Goal: Task Accomplishment & Management: Use online tool/utility

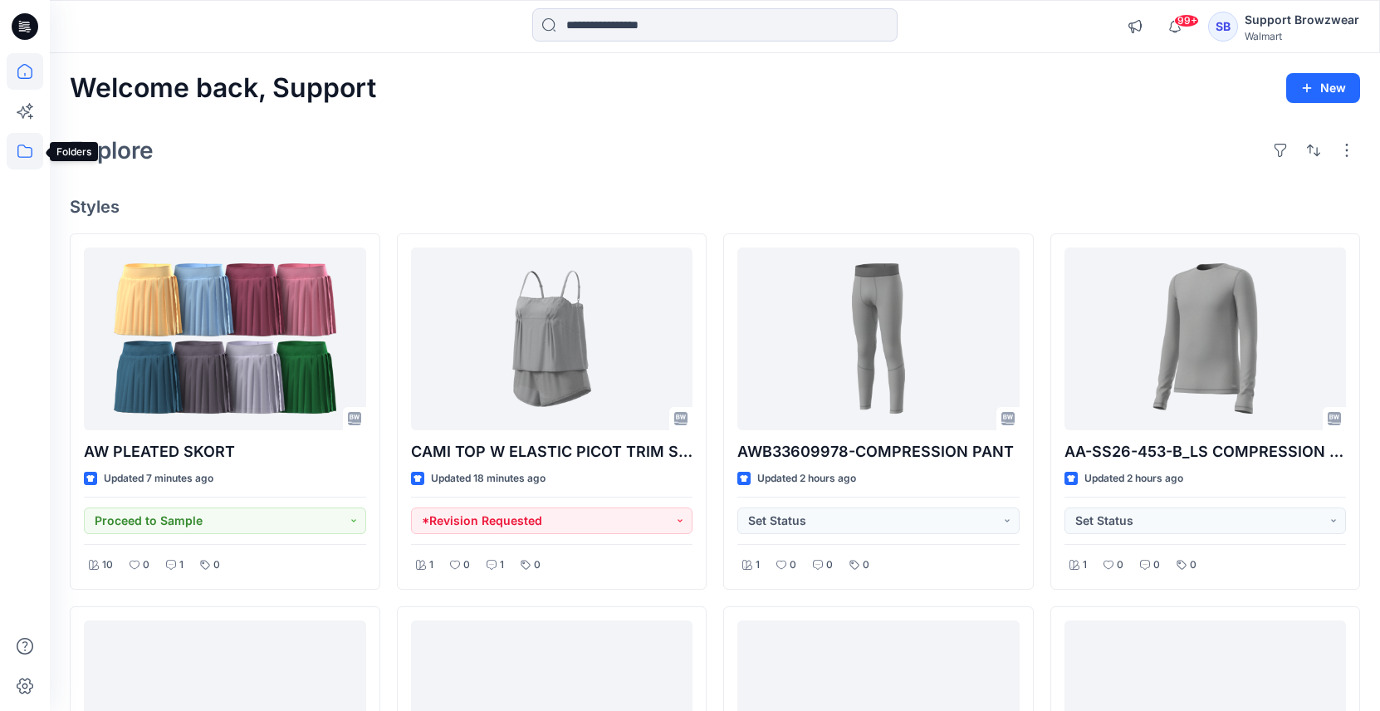
click at [27, 149] on icon at bounding box center [25, 151] width 37 height 37
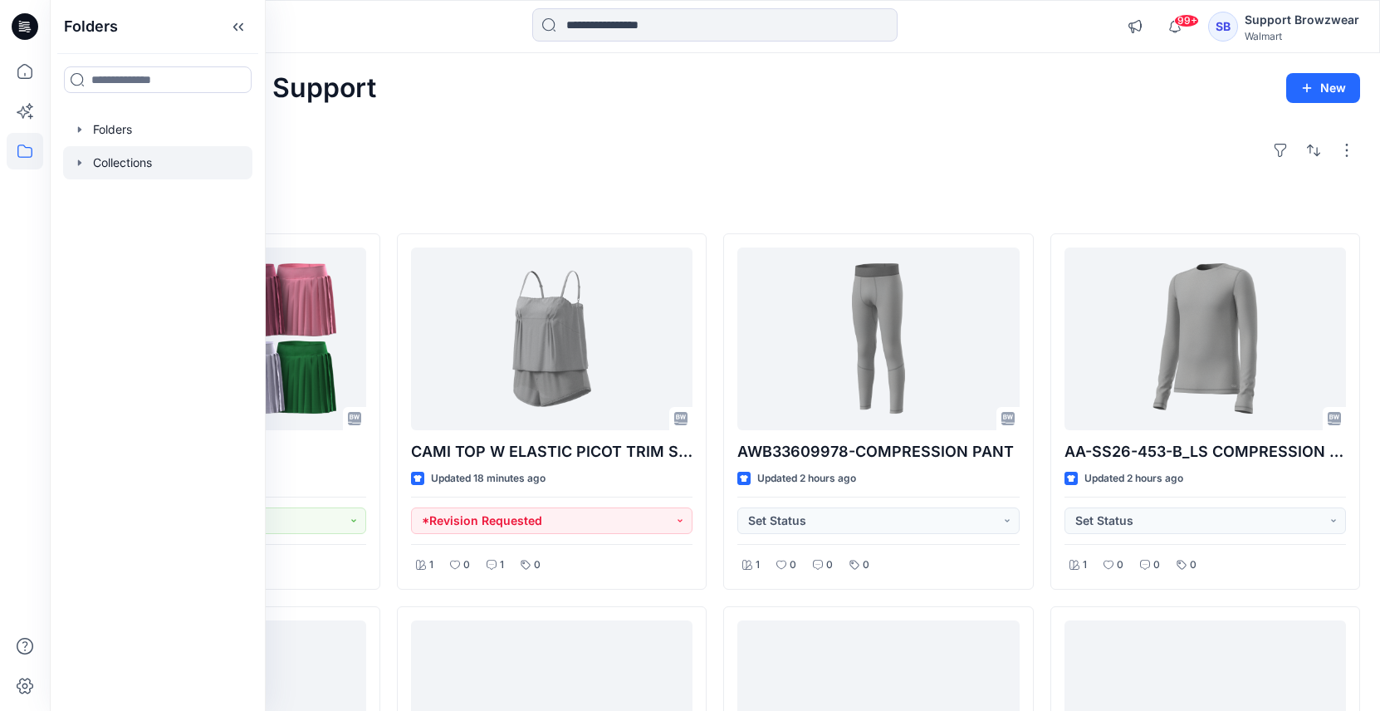
click at [83, 162] on icon "button" at bounding box center [79, 162] width 13 height 13
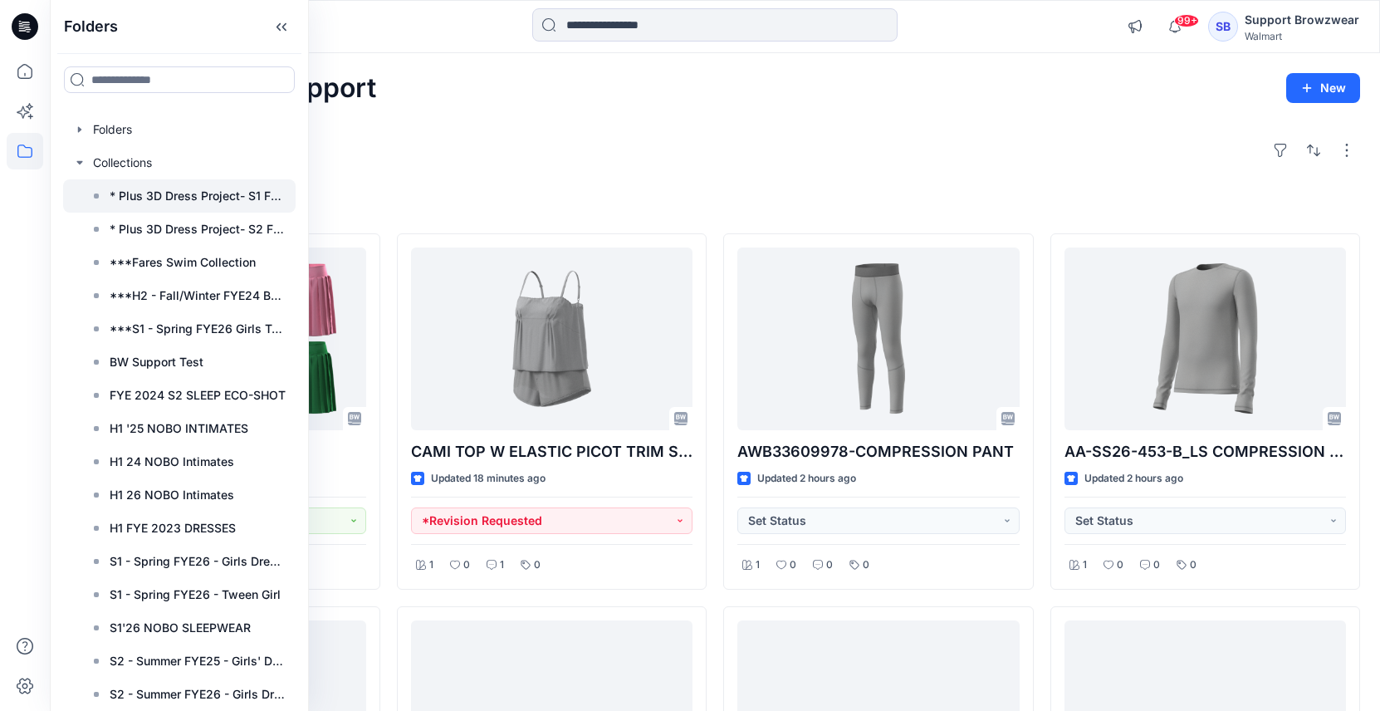
click at [176, 208] on div at bounding box center [179, 195] width 232 height 33
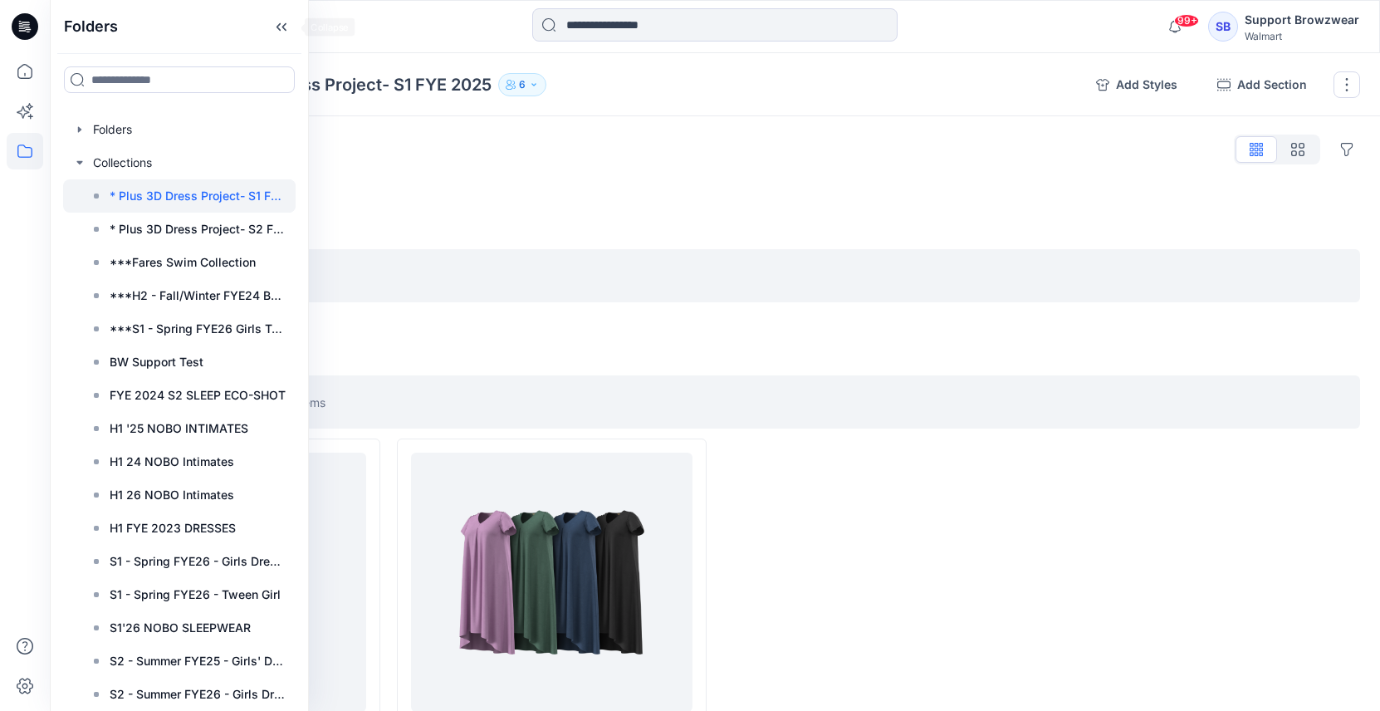
click at [293, 29] on icon at bounding box center [281, 26] width 27 height 27
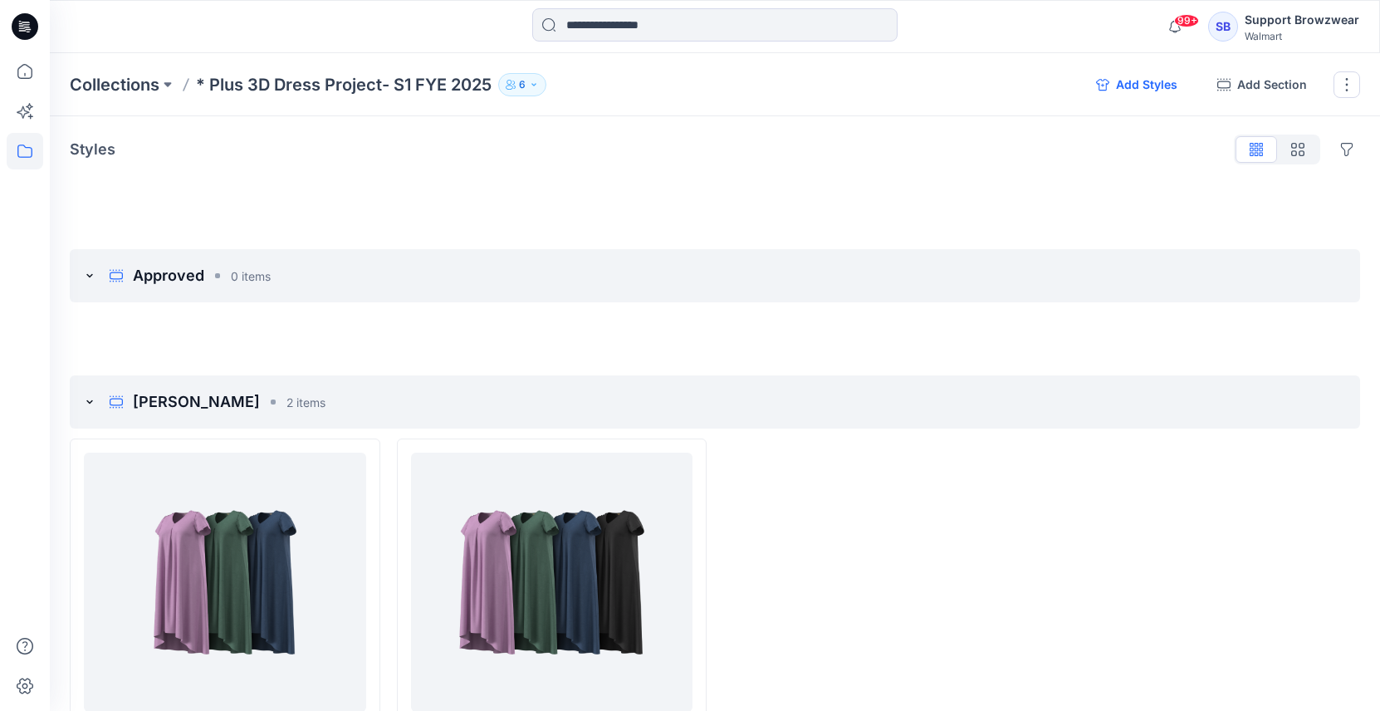
click at [1127, 92] on button "Add Styles" at bounding box center [1137, 84] width 108 height 27
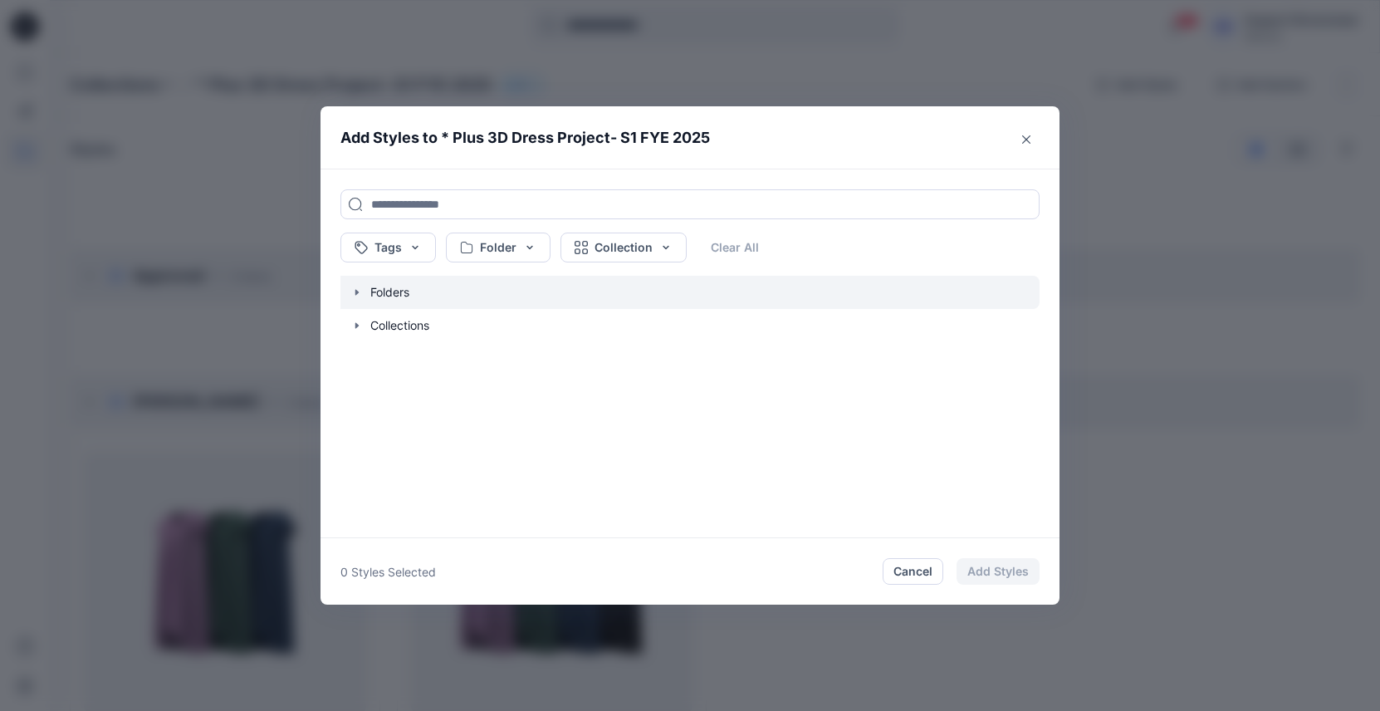
click at [360, 291] on icon "button" at bounding box center [356, 292] width 13 height 13
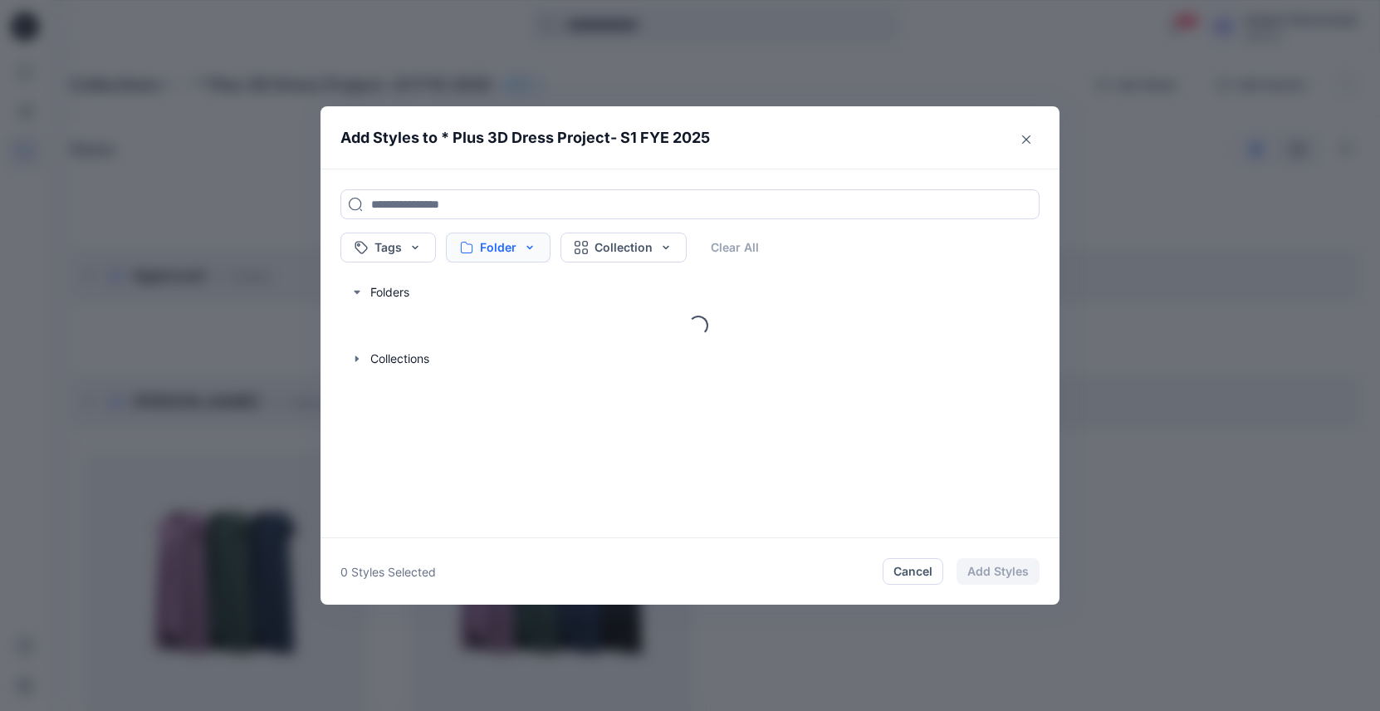
click at [527, 247] on button "Folder" at bounding box center [498, 247] width 105 height 30
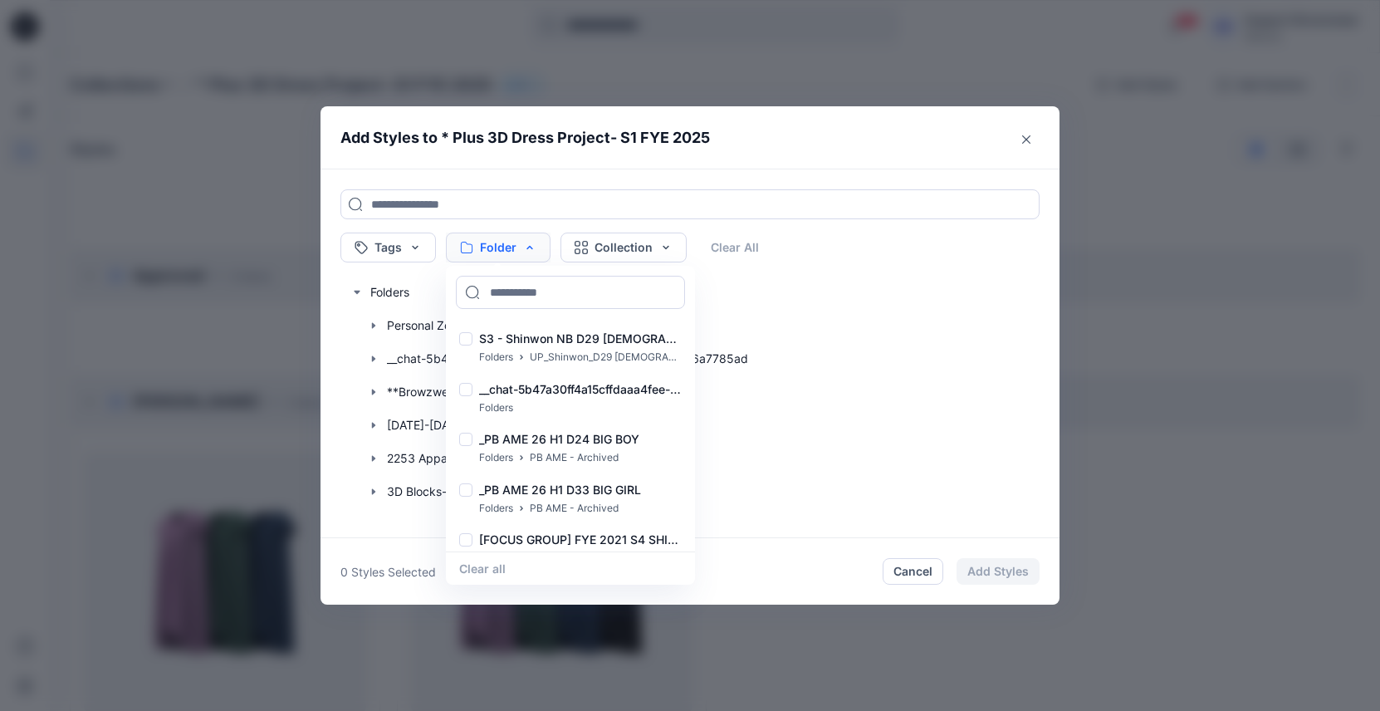
click at [531, 251] on button "Folder" at bounding box center [498, 247] width 105 height 30
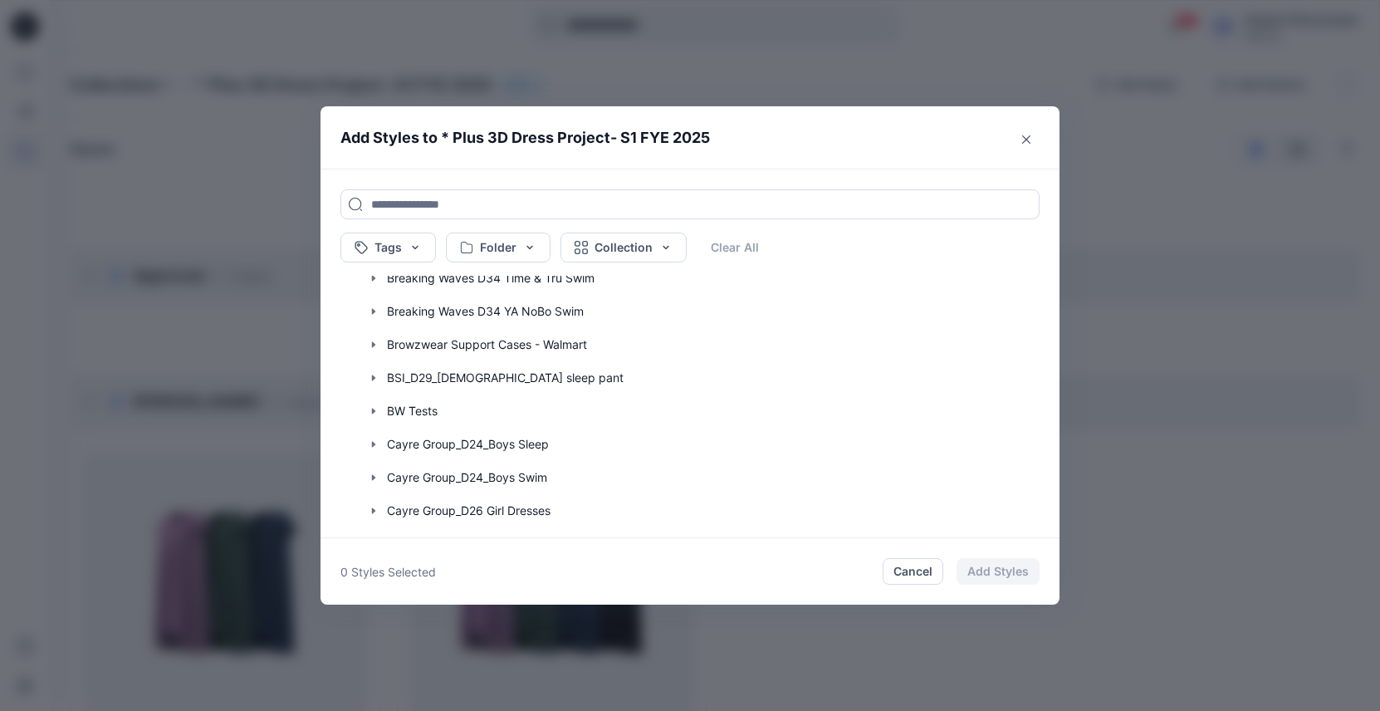
scroll to position [867, 0]
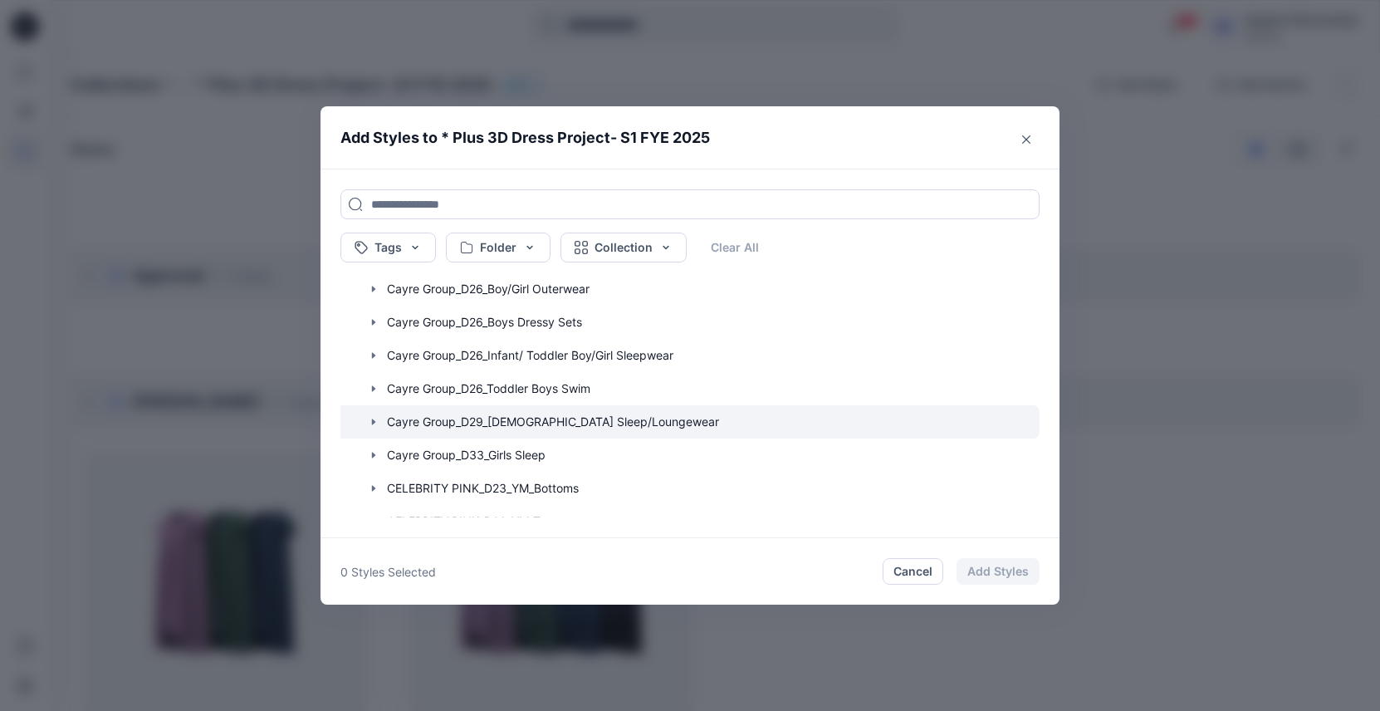
click at [380, 423] on icon "button" at bounding box center [373, 421] width 13 height 13
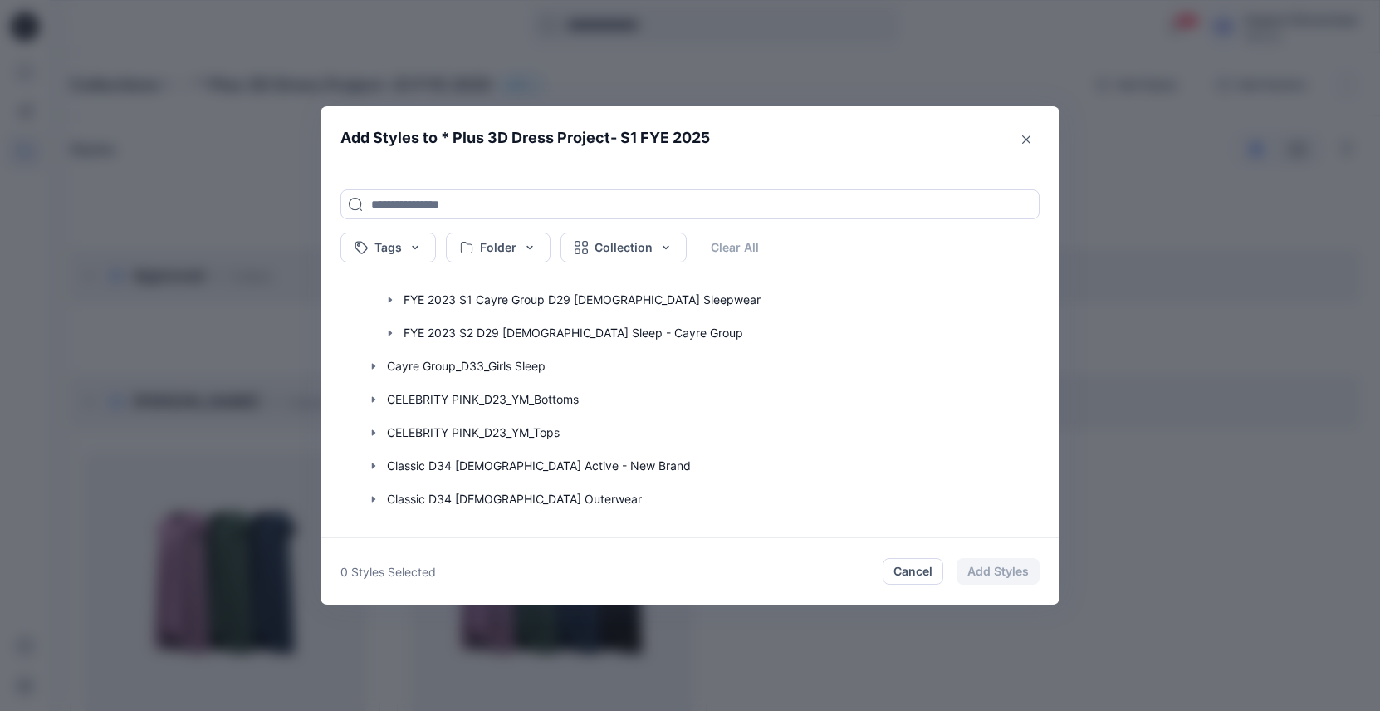
scroll to position [72, 0]
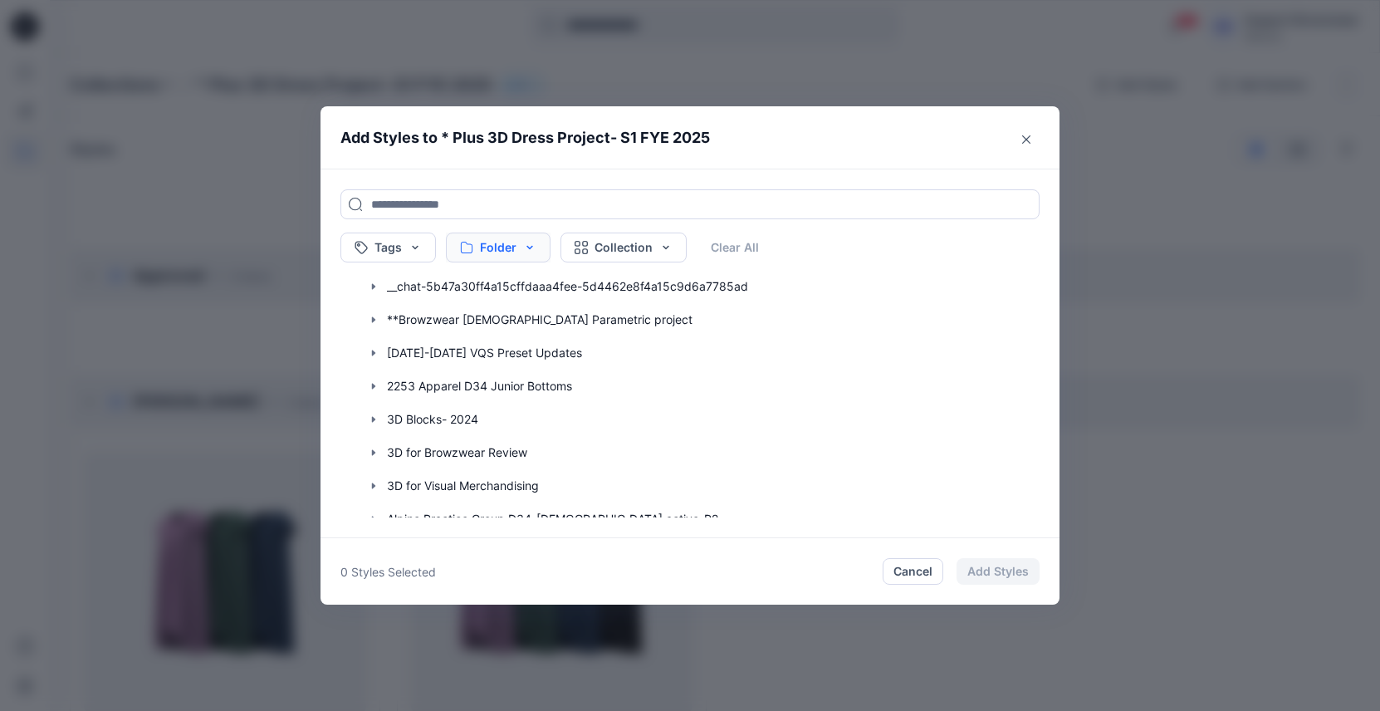
click at [512, 236] on button "Folder" at bounding box center [498, 247] width 105 height 30
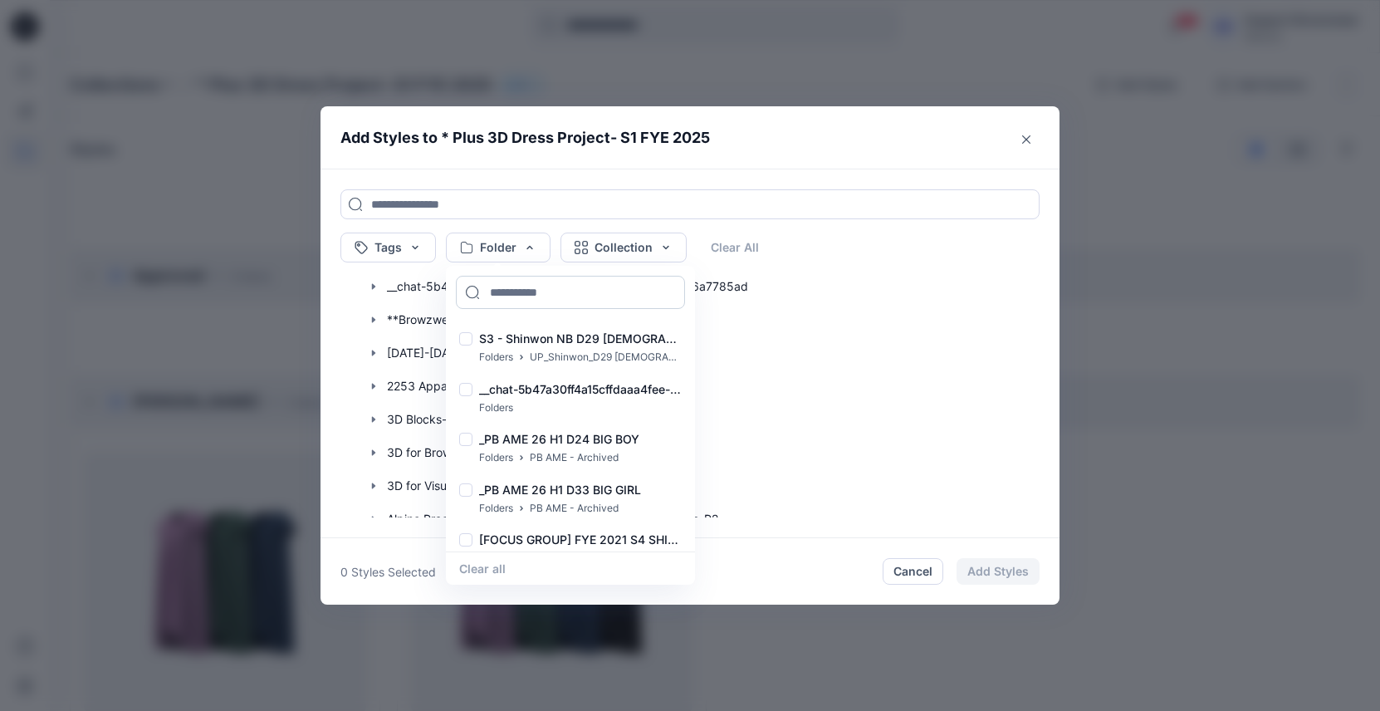
click at [575, 294] on input at bounding box center [570, 292] width 229 height 33
type input "*"
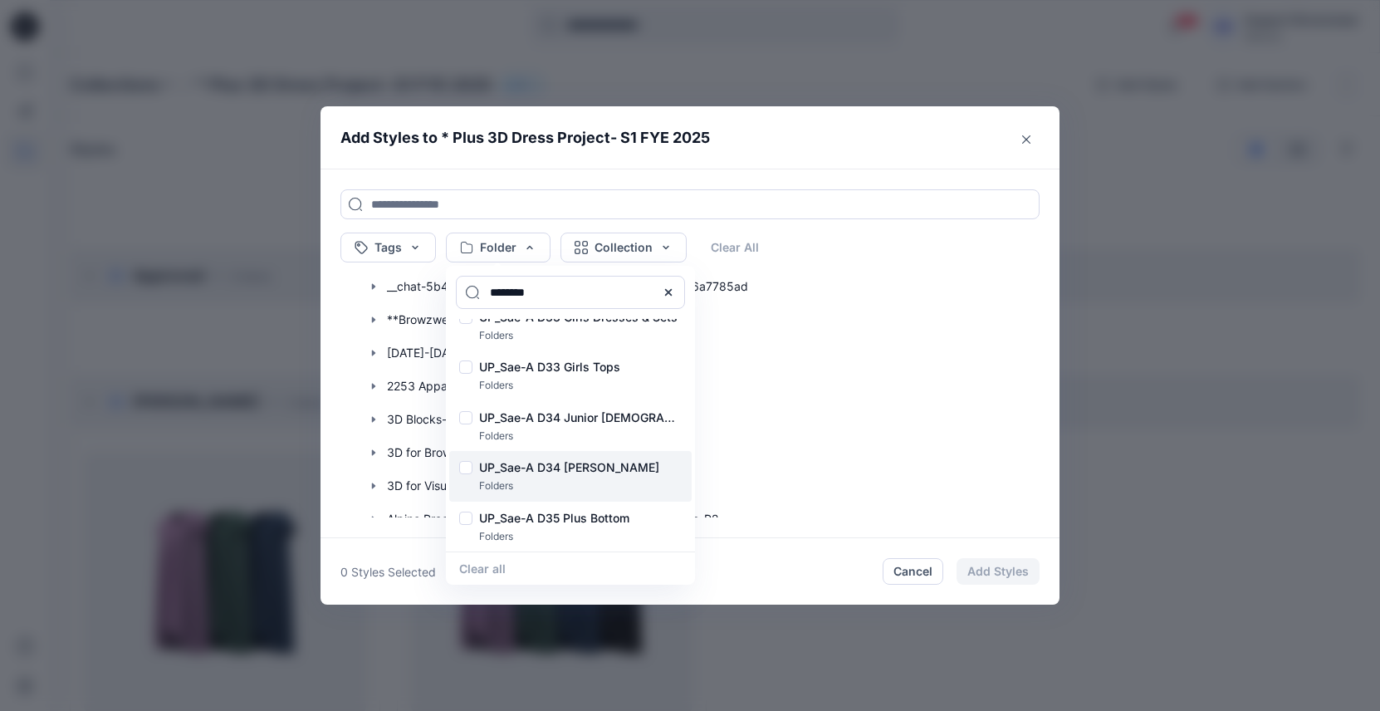
type input "********"
click at [472, 471] on div at bounding box center [465, 469] width 13 height 17
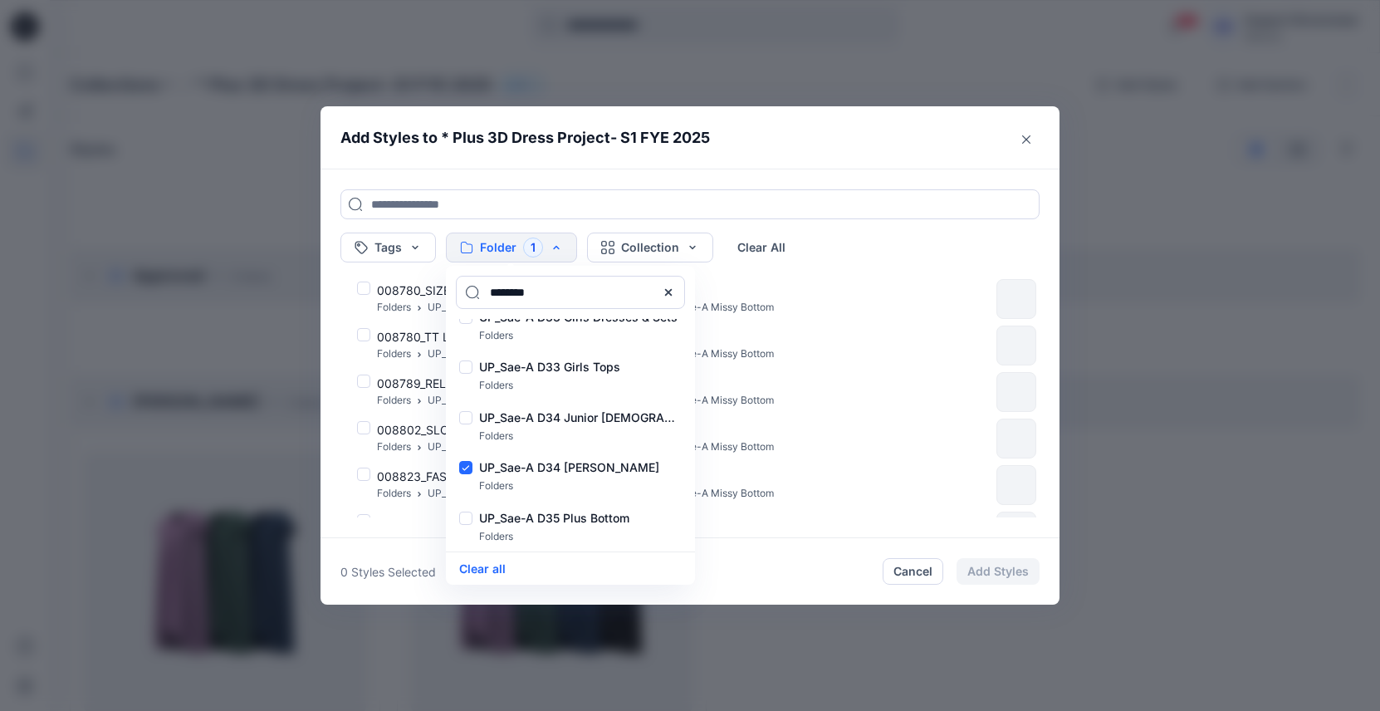
click at [929, 227] on div "Tags Folder 1 ******** UP_Sae-A D33 Girls Active & Bottoms Folders UP_Sae-A D33…" at bounding box center [689, 353] width 739 height 369
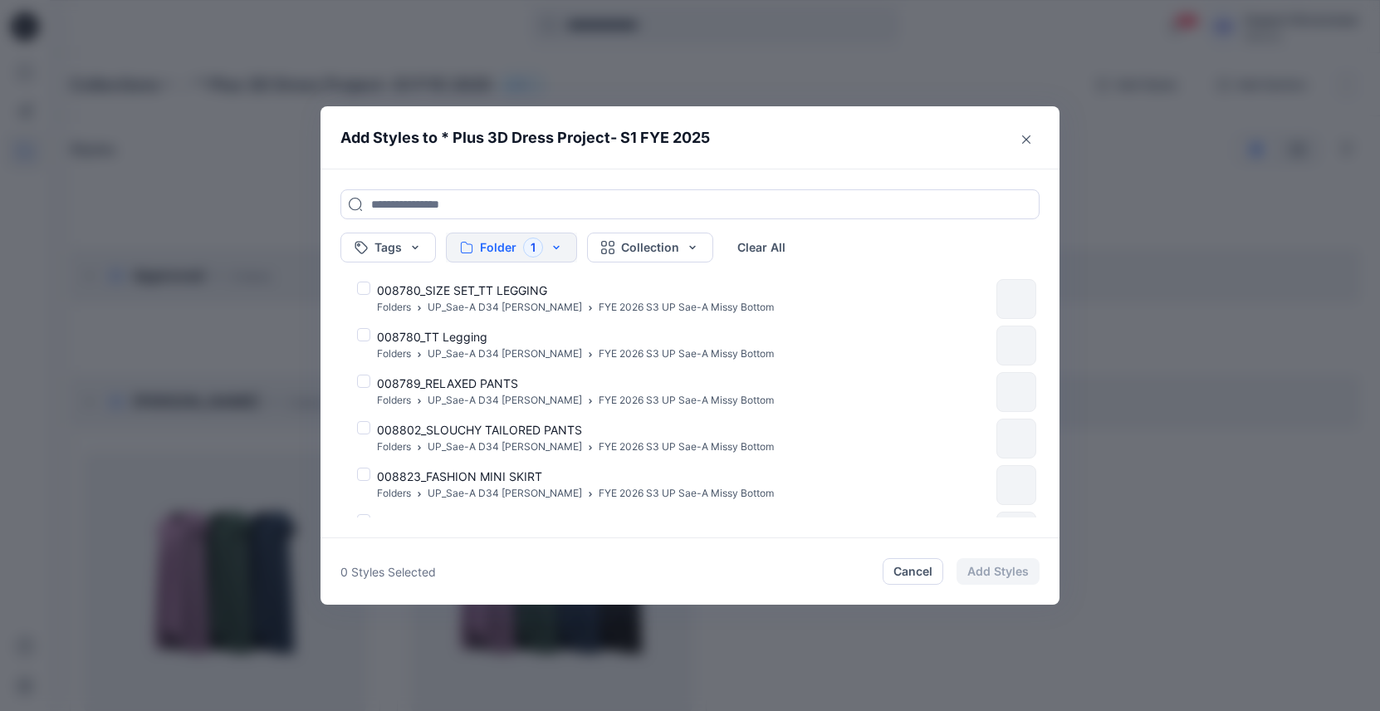
click at [561, 245] on button "Folder 1" at bounding box center [511, 247] width 131 height 30
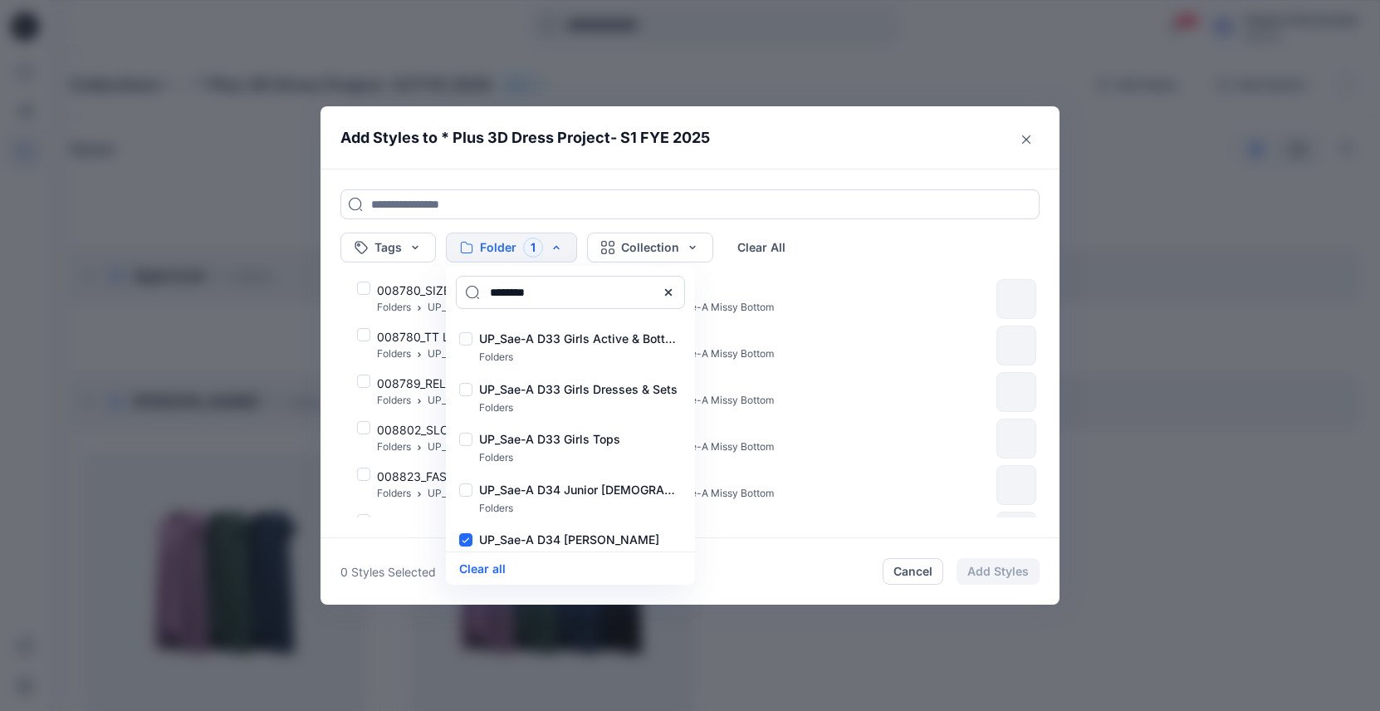
click at [453, 540] on div "UP_Sae-A D33 Girls Active & Bottoms Folders UP_Sae-A D33 Girls Dresses & Sets F…" at bounding box center [570, 435] width 249 height 232
click at [467, 540] on div at bounding box center [465, 541] width 13 height 17
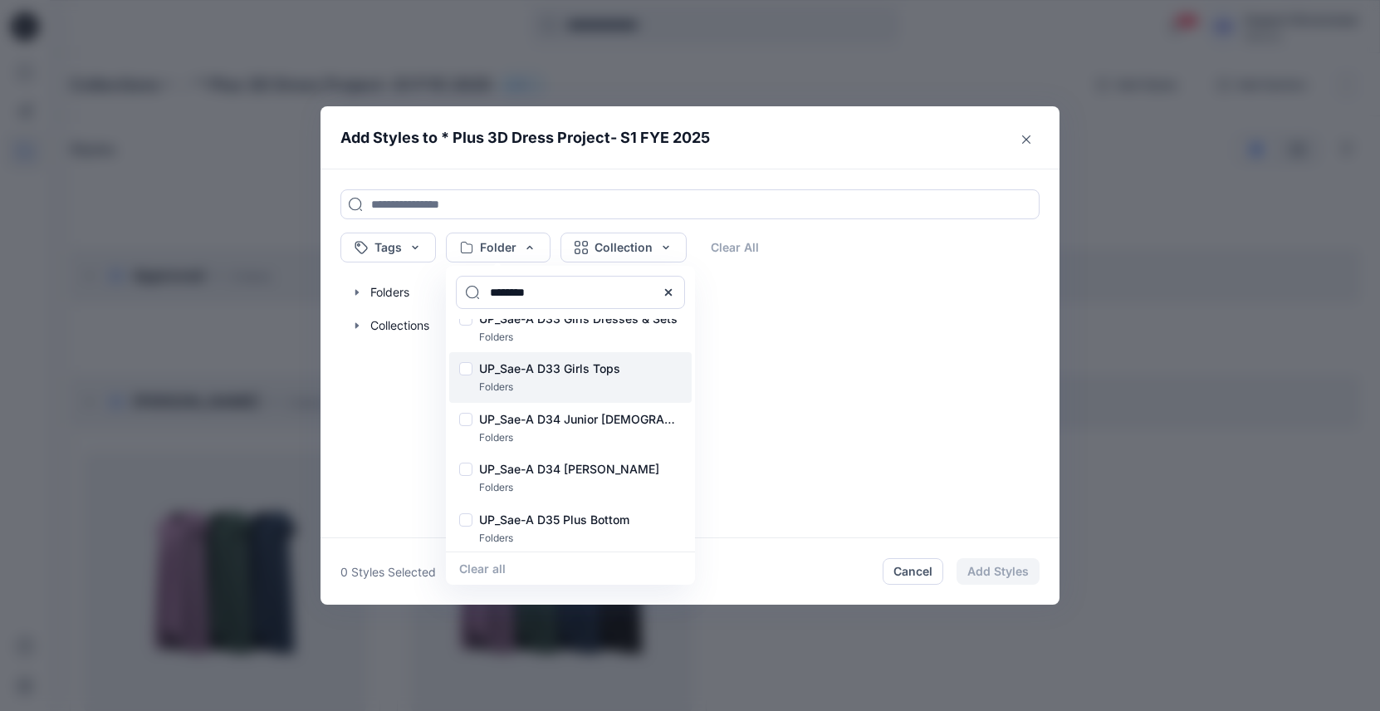
scroll to position [72, 0]
click at [472, 369] on div at bounding box center [465, 368] width 13 height 17
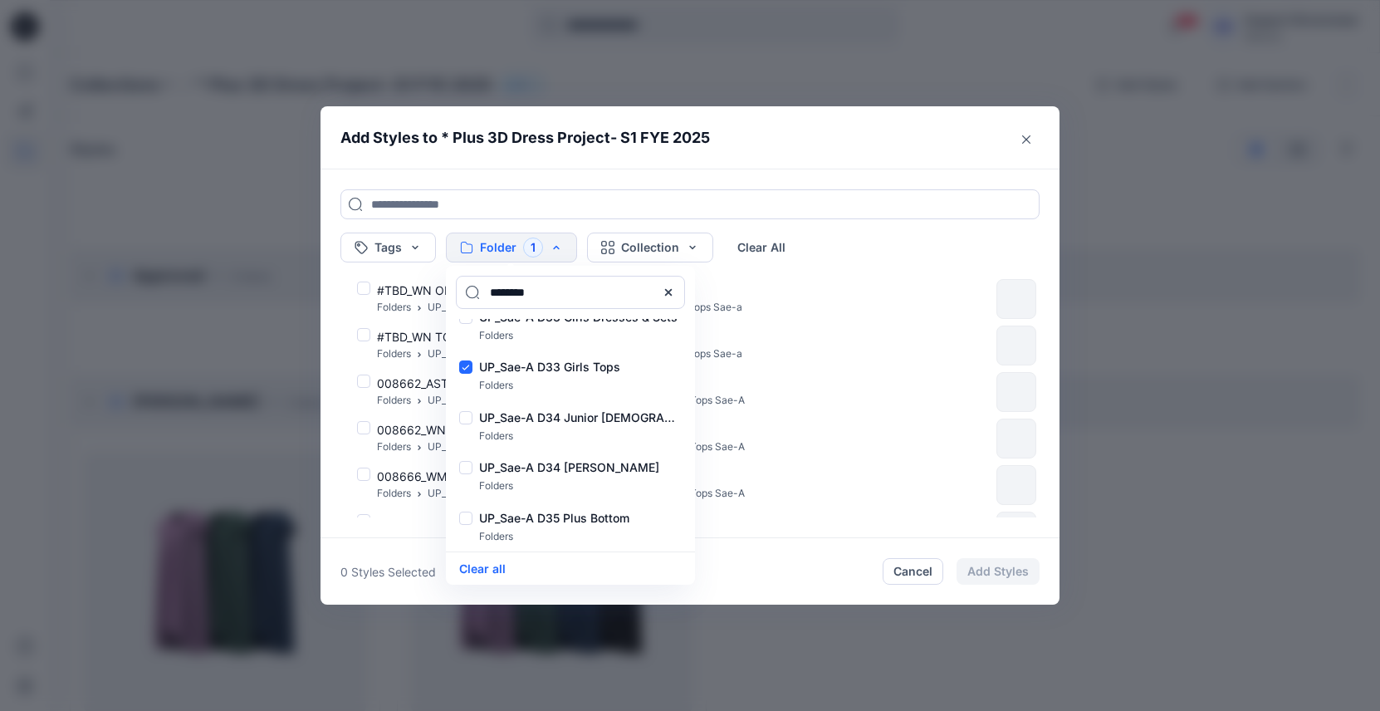
click at [831, 237] on div "Tags Folder 1 ******** UP_Sae-A D33 Girls Active & Bottoms Folders UP_Sae-A D33…" at bounding box center [689, 247] width 699 height 30
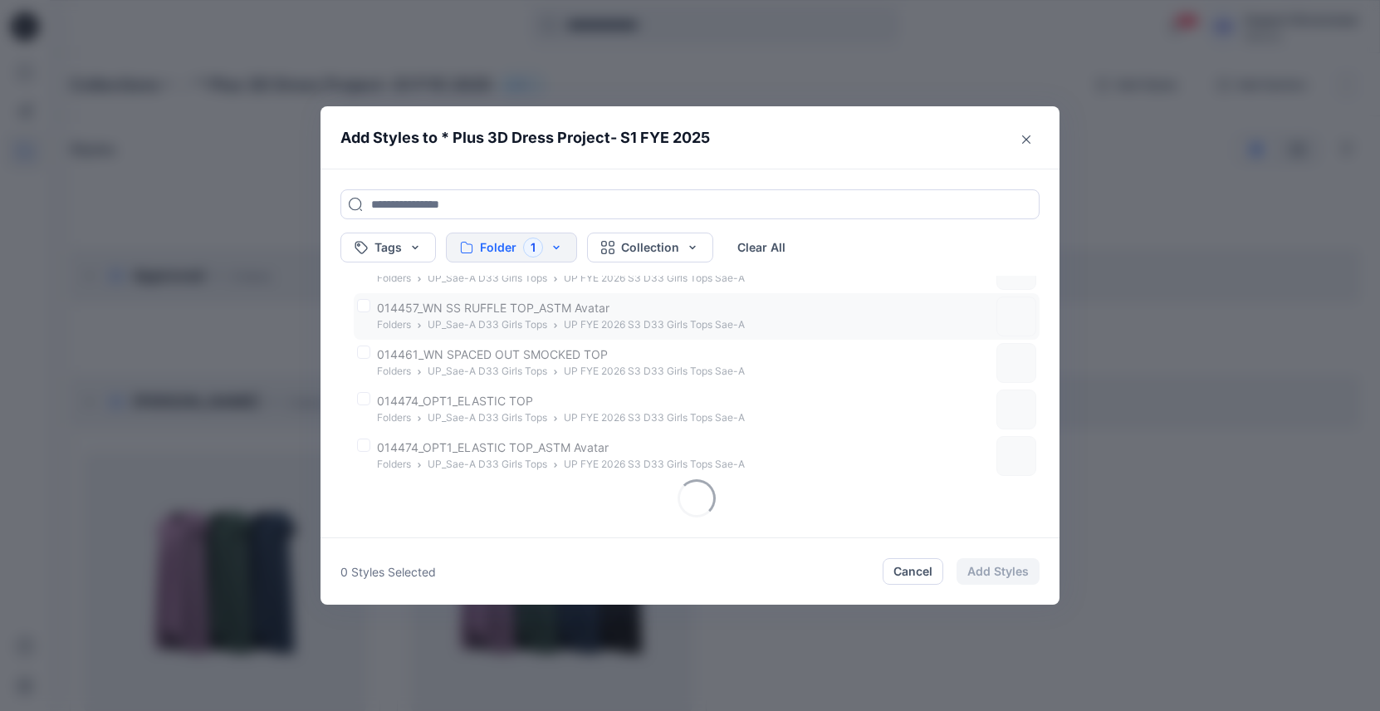
scroll to position [0, 0]
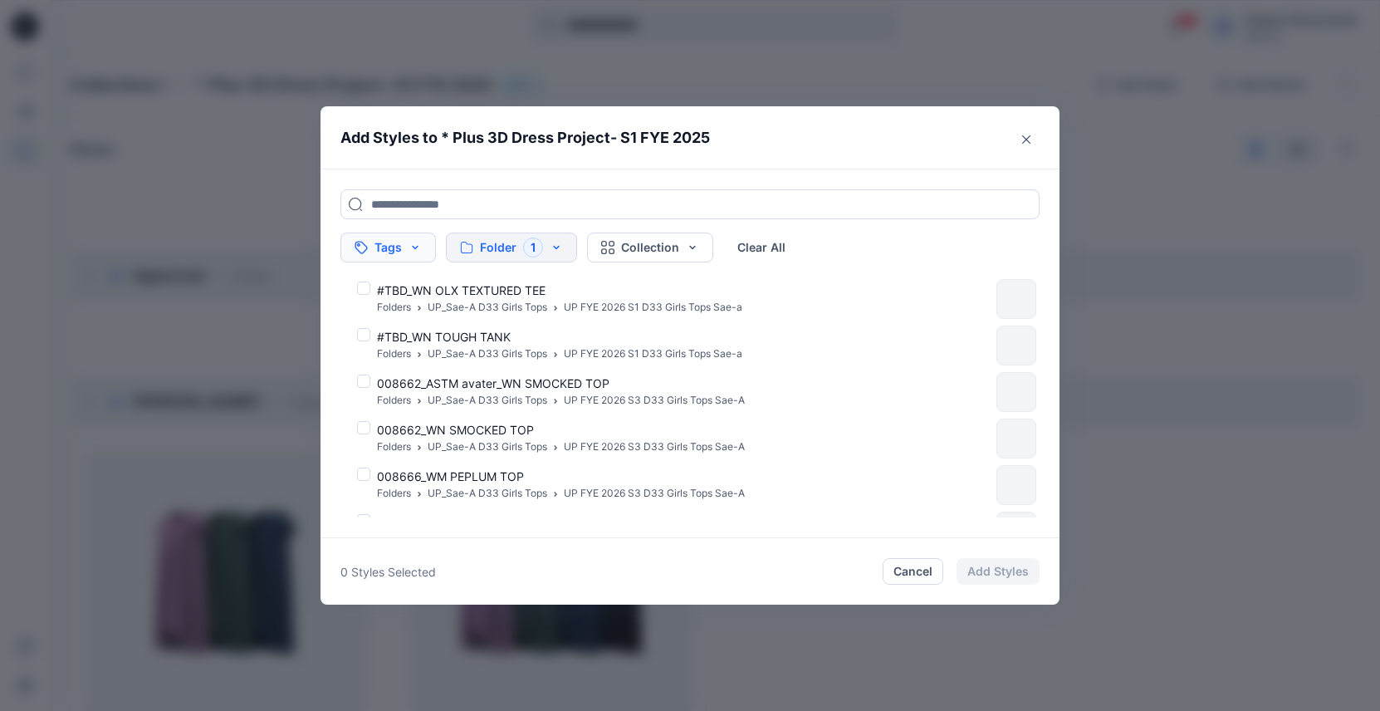
click at [424, 242] on button "Tags" at bounding box center [387, 247] width 95 height 30
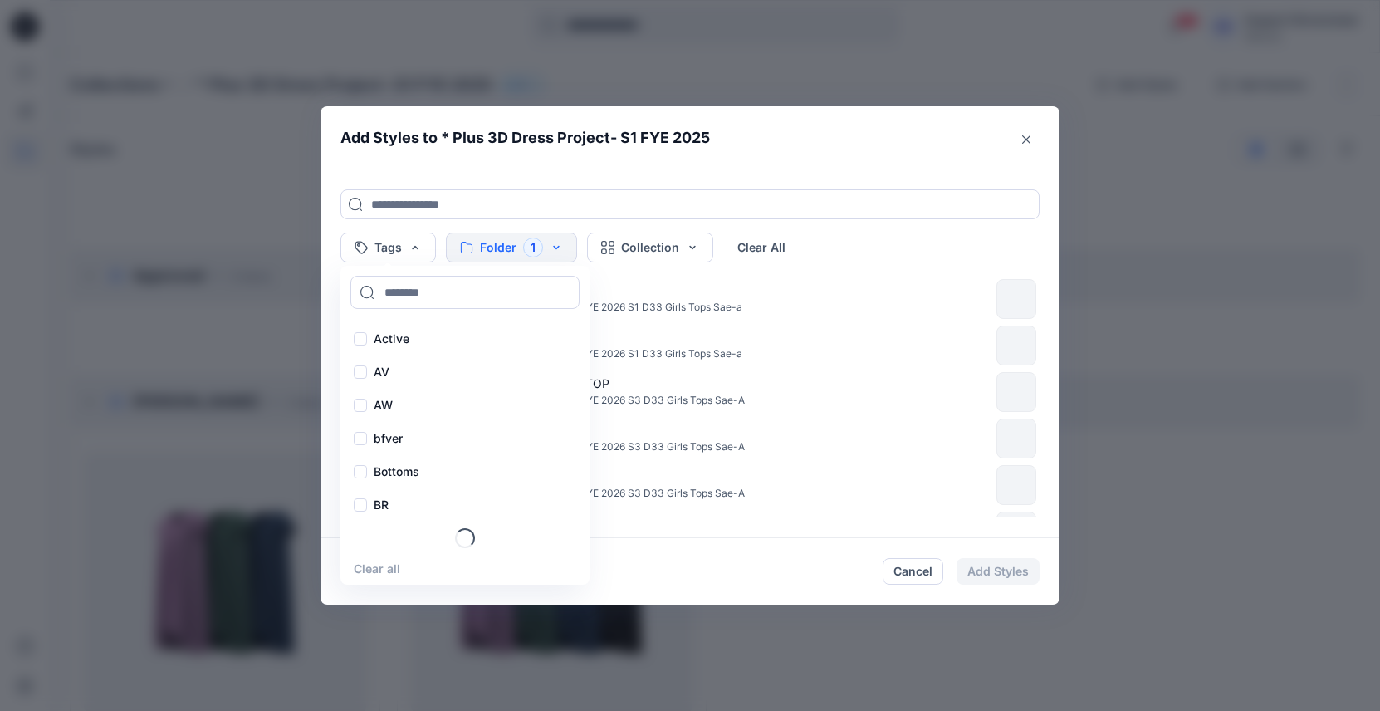
click at [571, 224] on div "Tags Active AV AW bfver Bottoms BR Loading... Clear all Folder 1 Collection Cle…" at bounding box center [689, 353] width 739 height 369
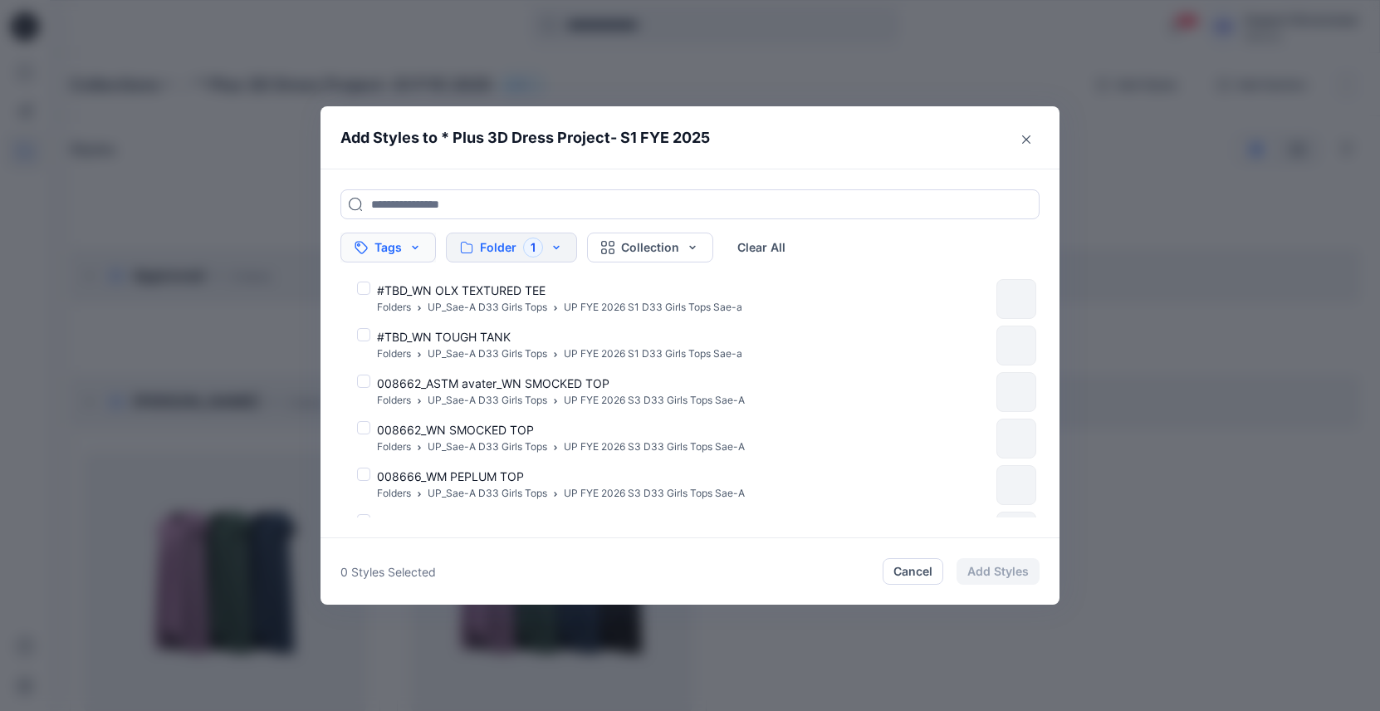
click at [394, 237] on button "Tags" at bounding box center [387, 247] width 95 height 30
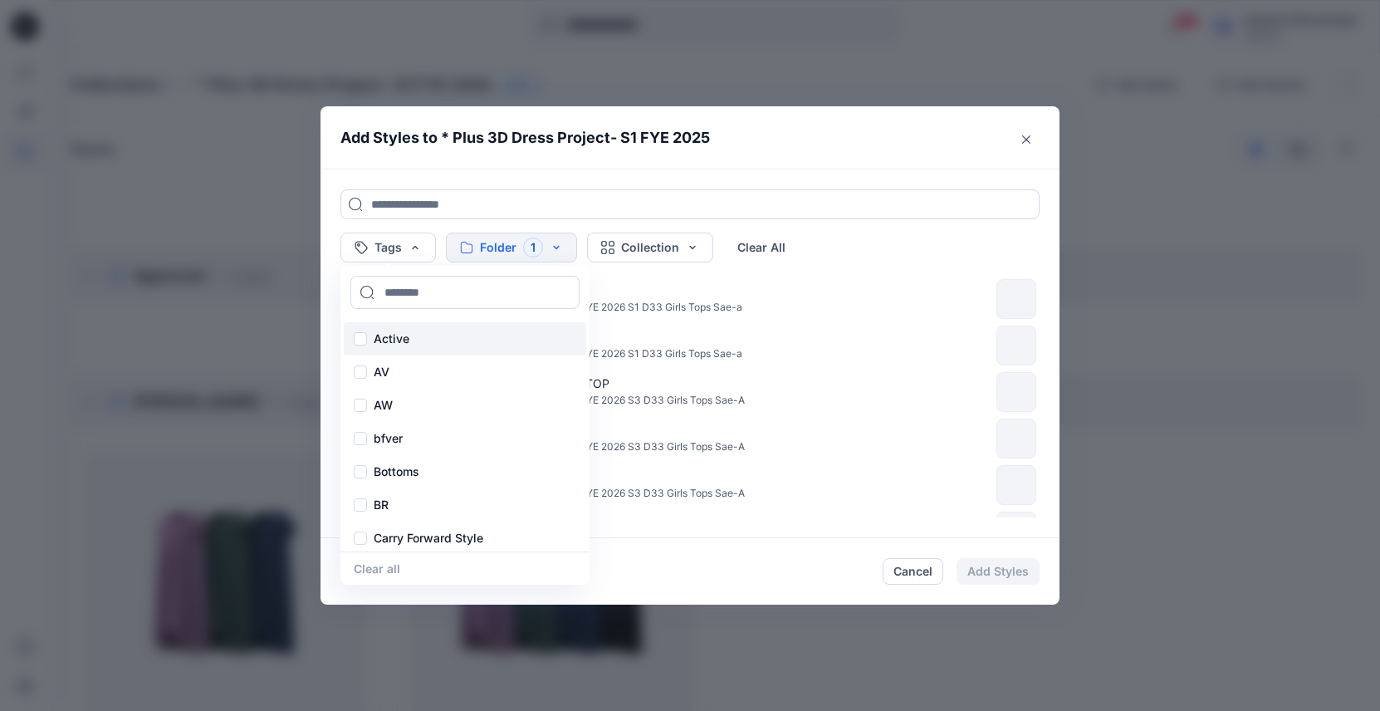
click at [363, 328] on div "Active" at bounding box center [465, 338] width 242 height 33
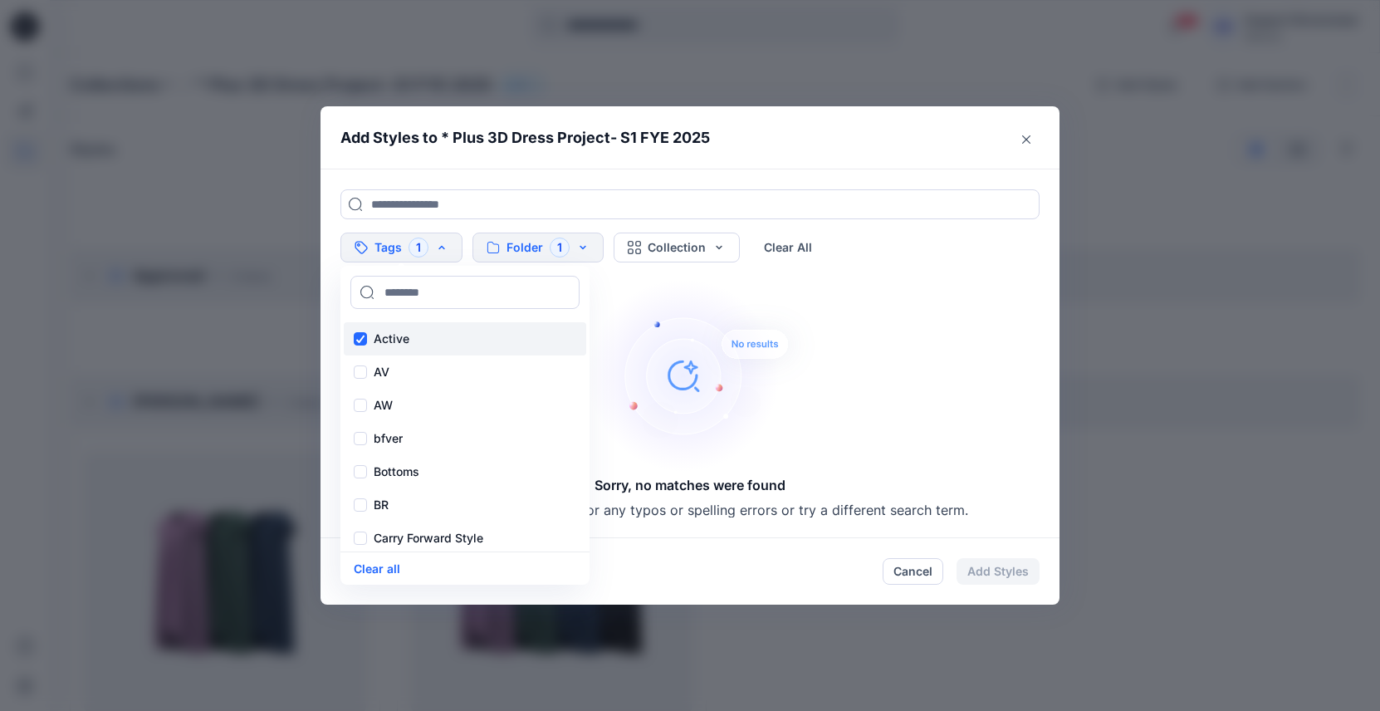
click at [375, 327] on div "Active" at bounding box center [465, 338] width 242 height 33
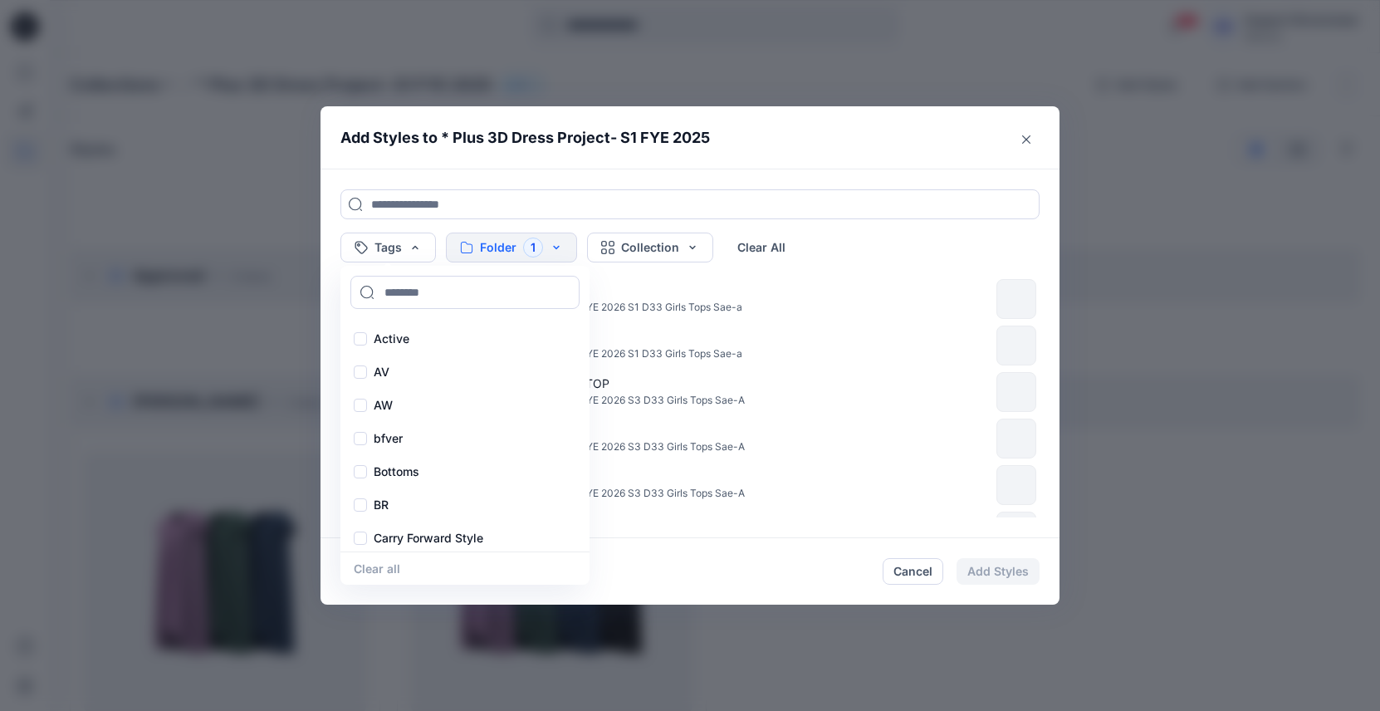
click at [492, 186] on div "Tags Active AV AW bfver Bottoms BR Carry Forward Style Loading... Clear all Fol…" at bounding box center [689, 353] width 739 height 369
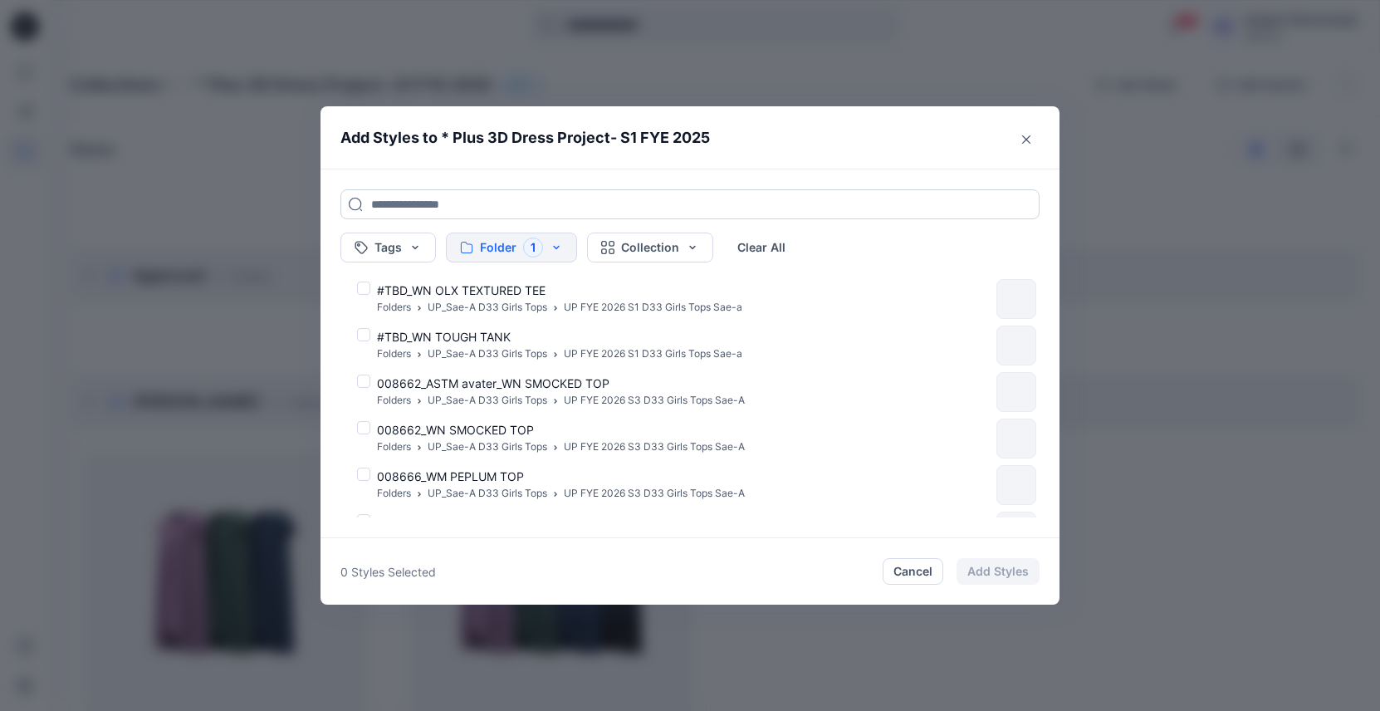
click at [491, 206] on input at bounding box center [689, 204] width 699 height 30
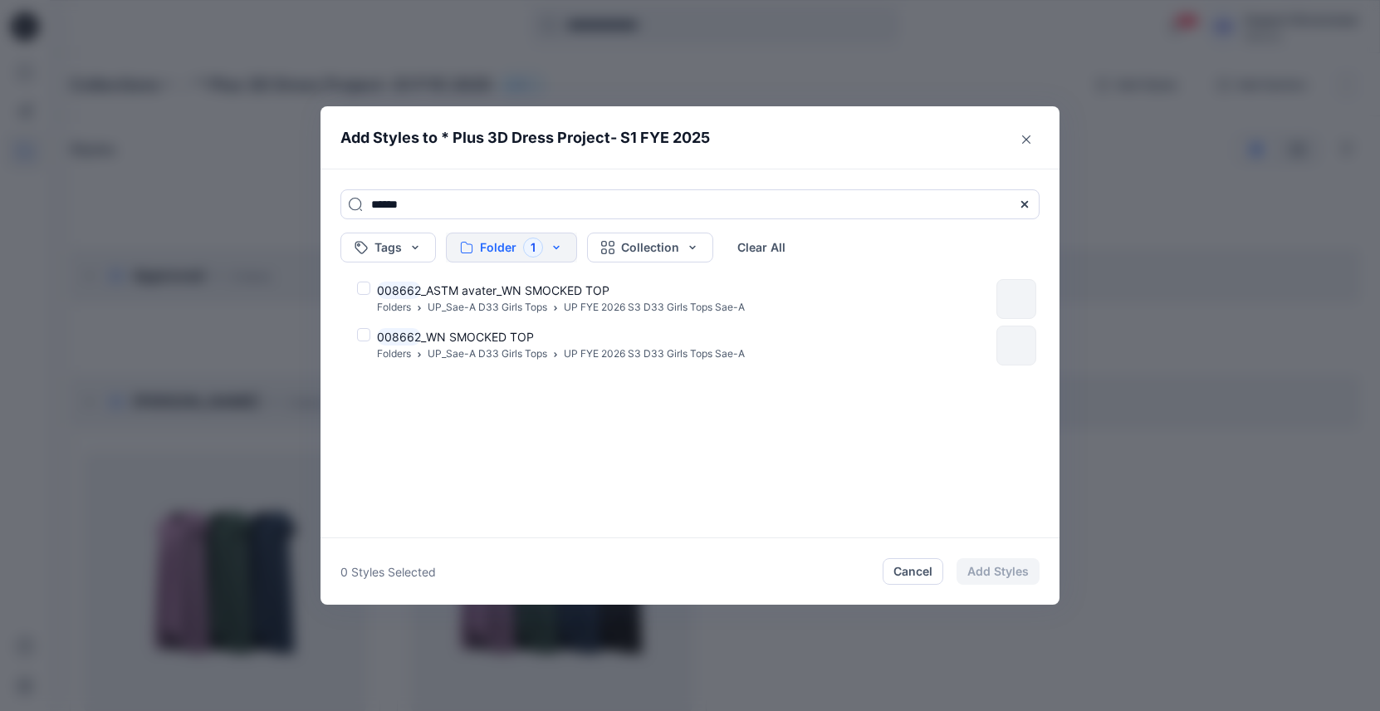
type input "******"
click at [545, 250] on button "Folder 1" at bounding box center [511, 247] width 131 height 30
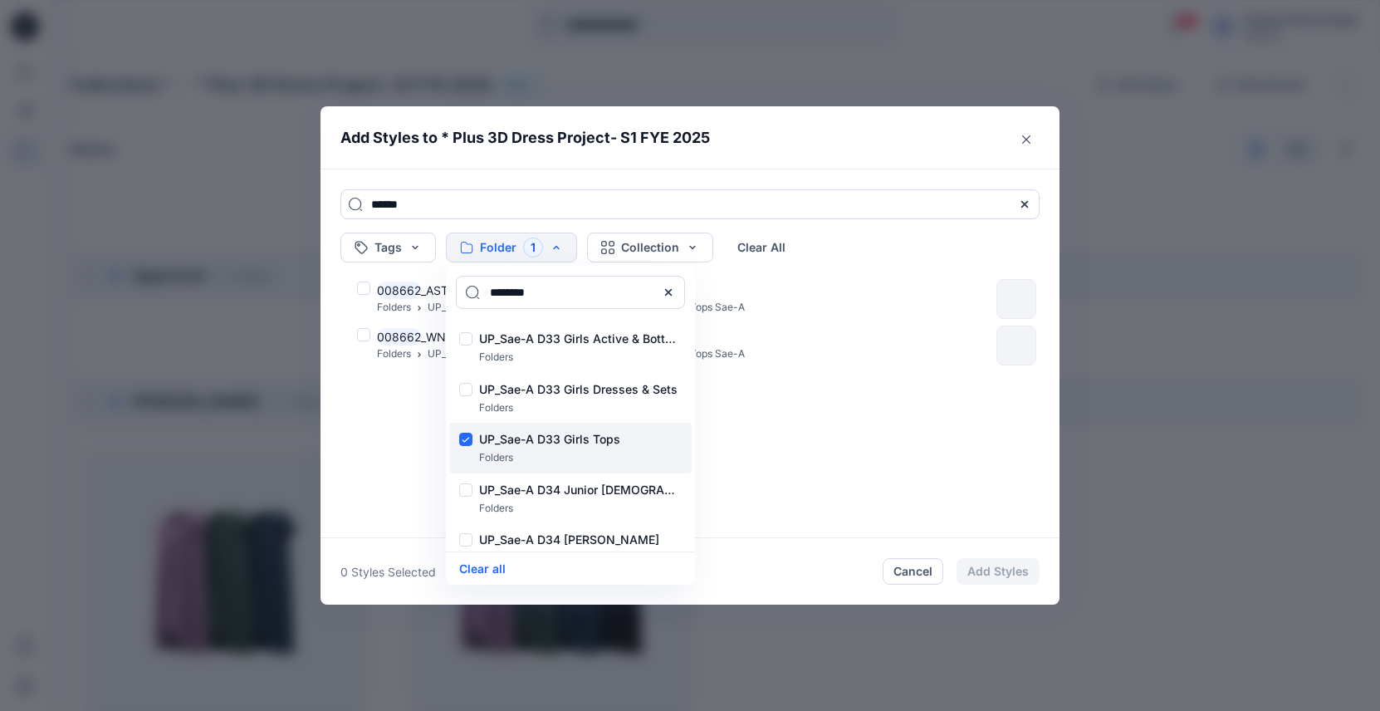
click at [476, 431] on div "UP_Sae-A D33 Girls Tops Folders" at bounding box center [570, 448] width 242 height 51
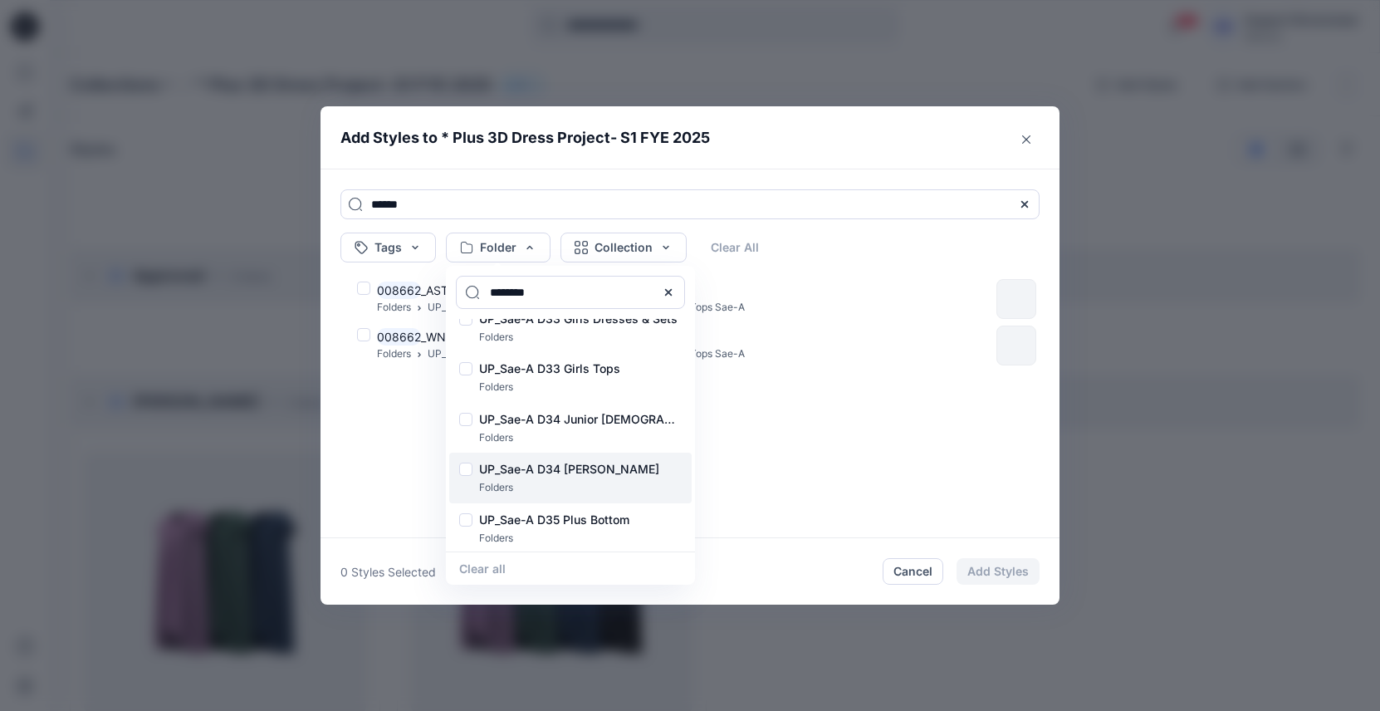
scroll to position [72, 0]
click at [443, 212] on input "******" at bounding box center [689, 204] width 699 height 30
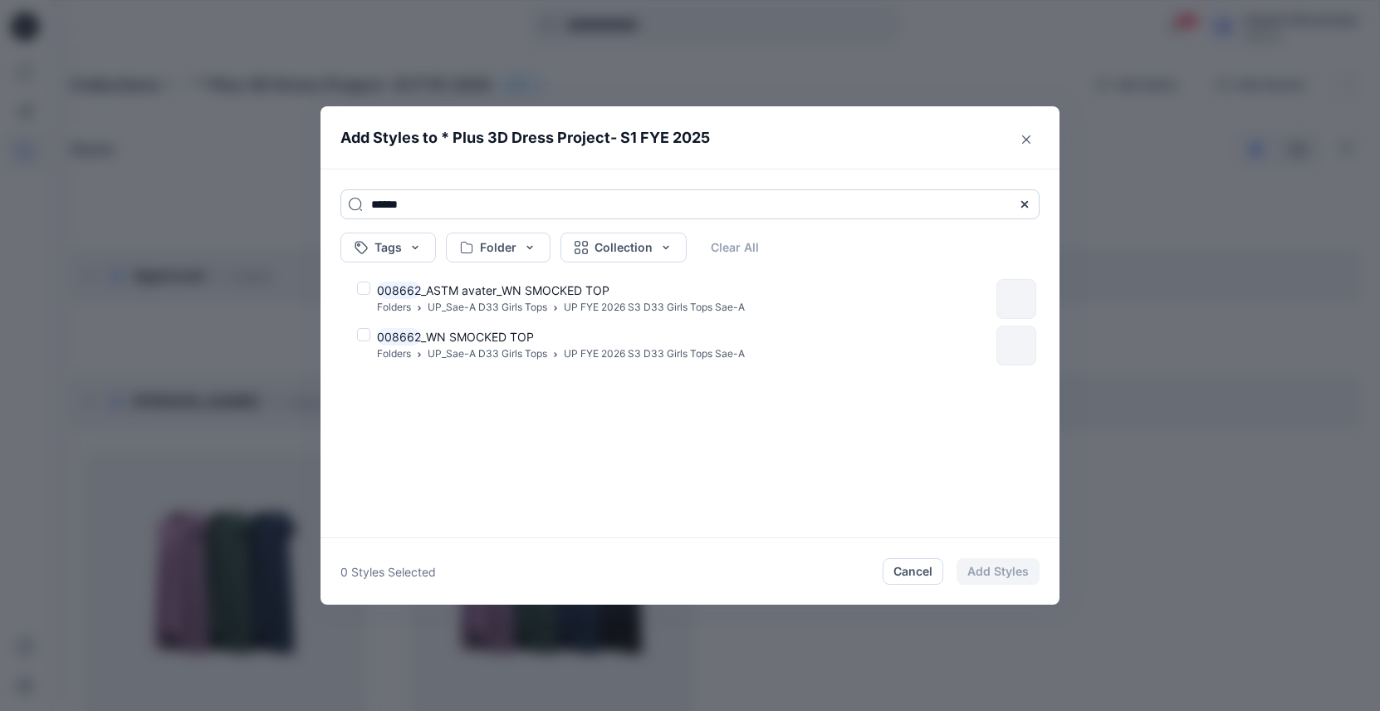
drag, startPoint x: 430, startPoint y: 210, endPoint x: 355, endPoint y: 208, distance: 75.6
click at [355, 208] on input "******" at bounding box center [689, 204] width 699 height 30
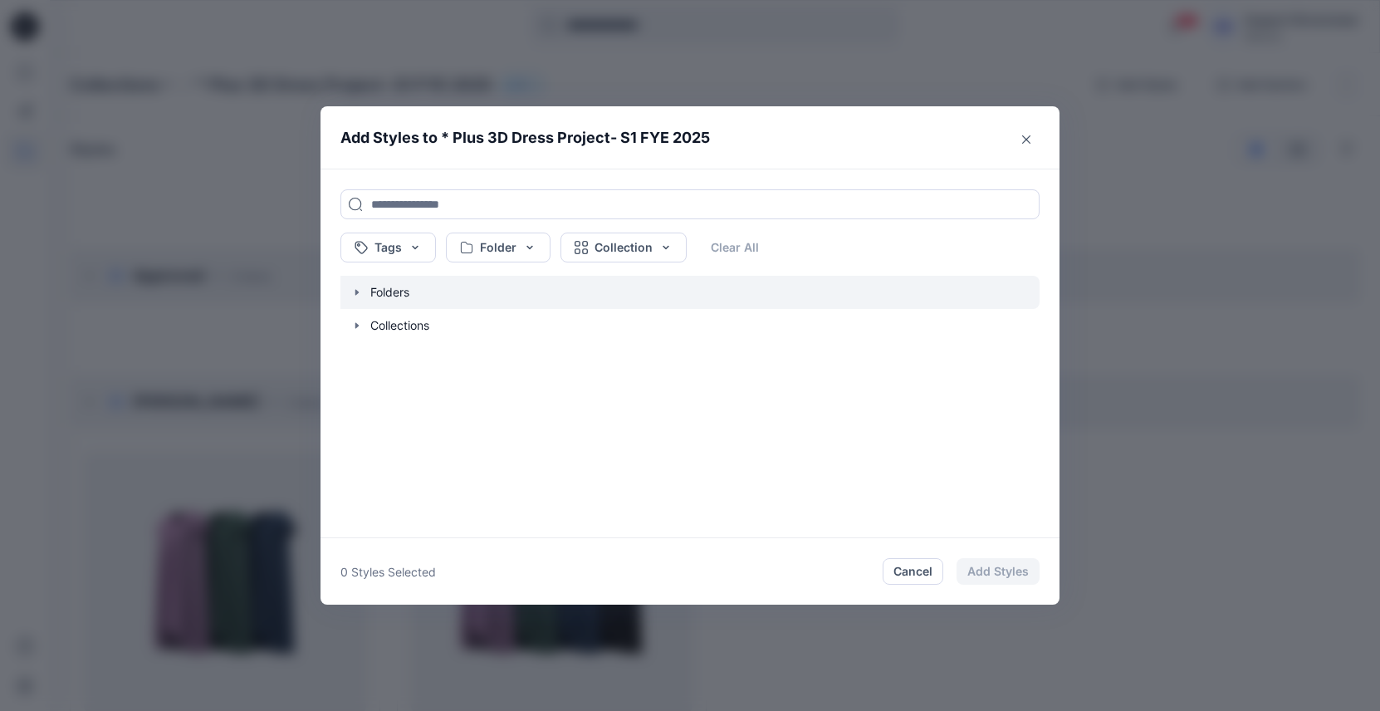
click at [359, 297] on icon "button" at bounding box center [356, 292] width 13 height 13
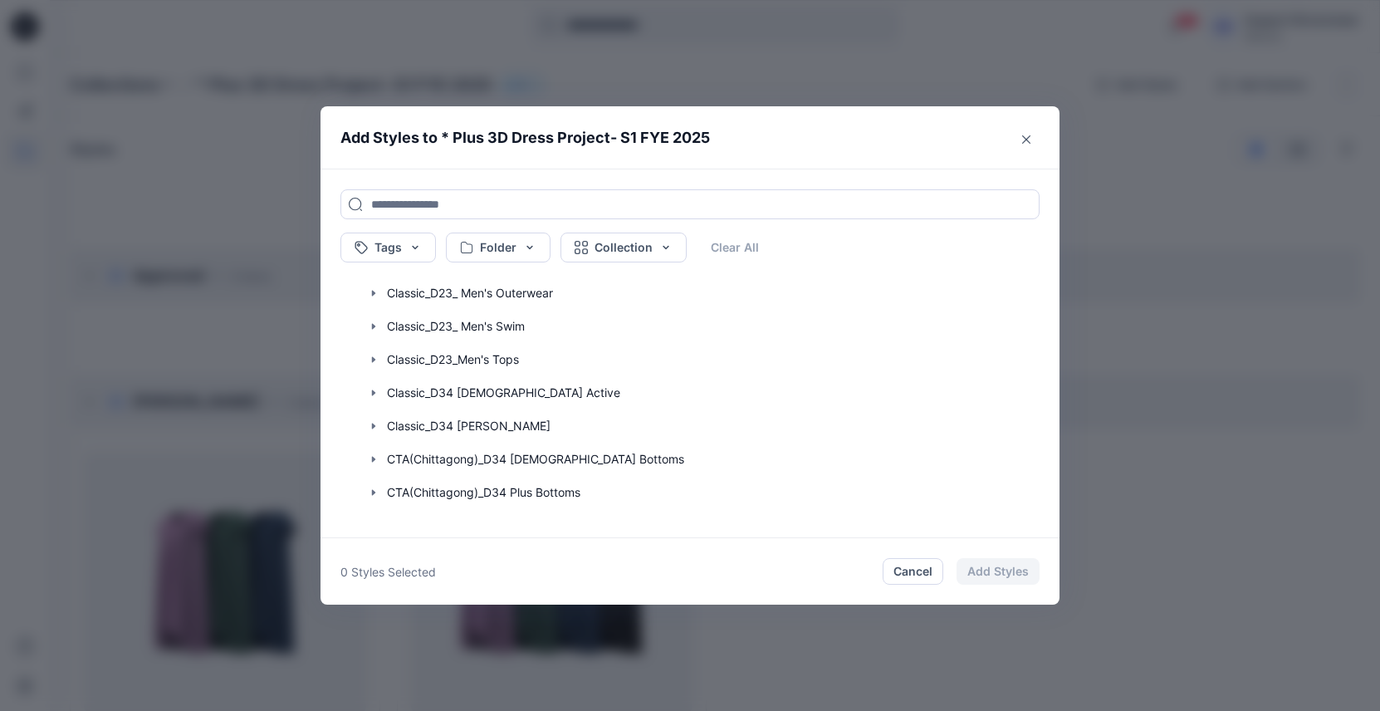
scroll to position [1196, 0]
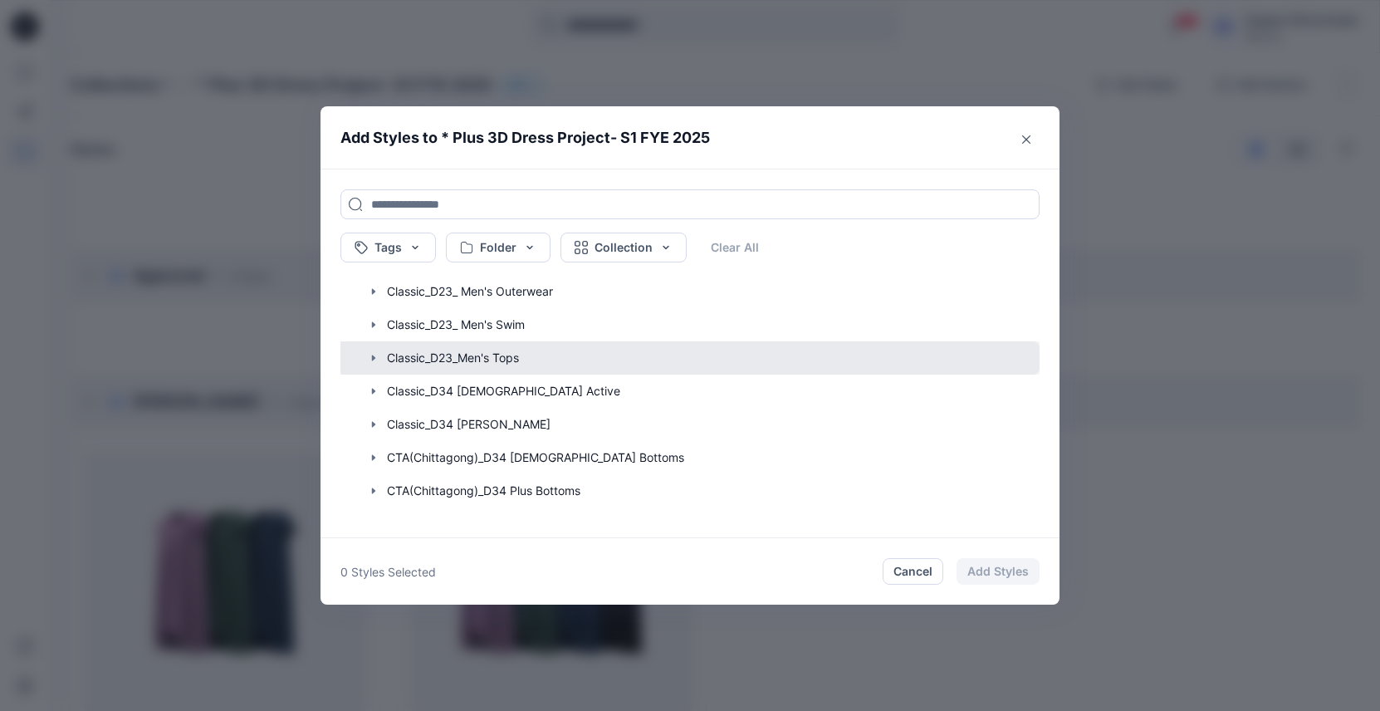
click at [383, 368] on button "button" at bounding box center [682, 357] width 716 height 33
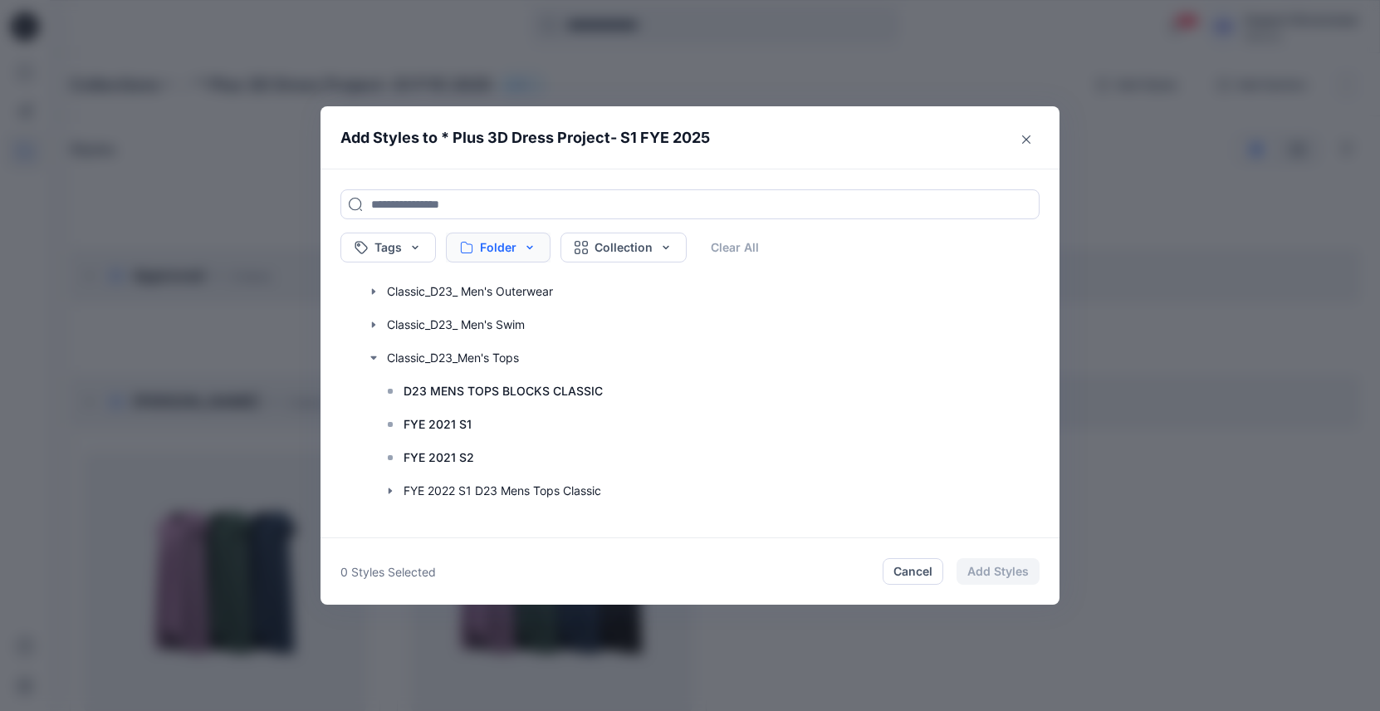
click at [514, 240] on button "Folder" at bounding box center [498, 247] width 105 height 30
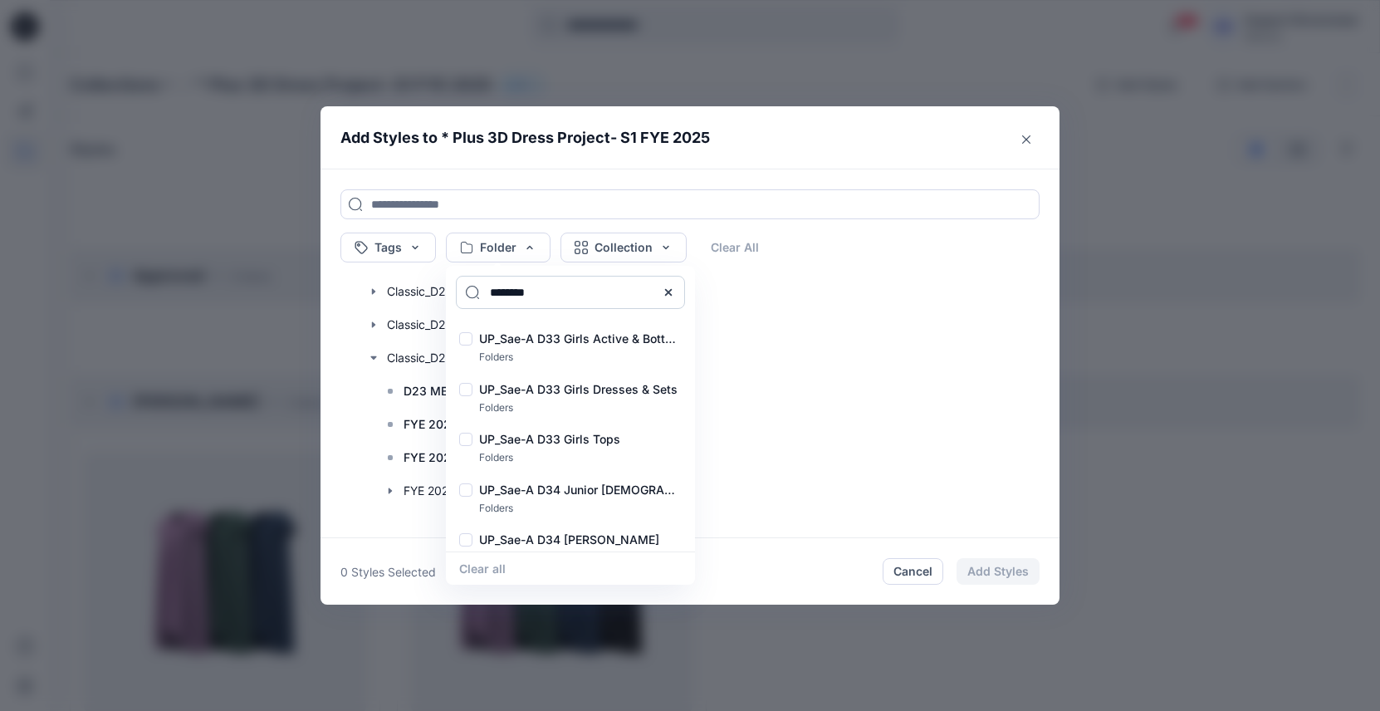
drag, startPoint x: 575, startPoint y: 293, endPoint x: 467, endPoint y: 291, distance: 108.0
click at [467, 291] on input "********" at bounding box center [570, 292] width 229 height 33
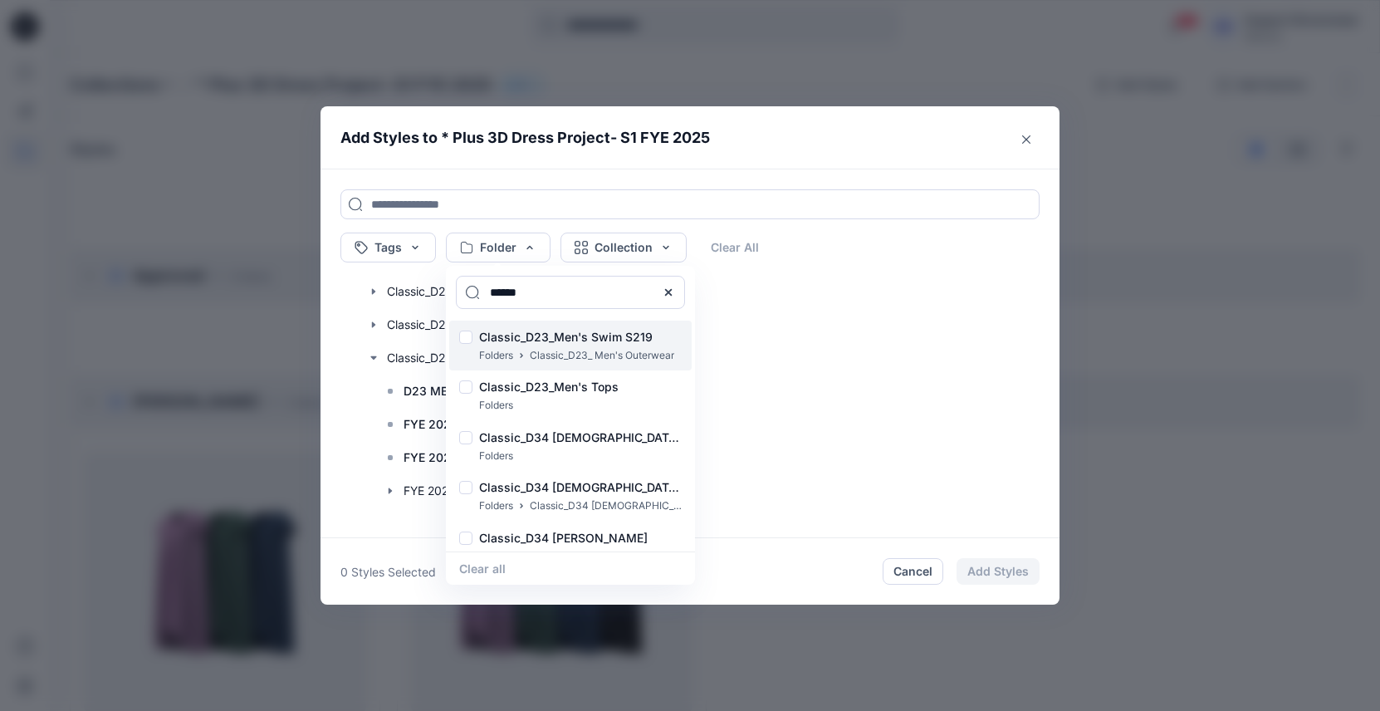
scroll to position [709, 0]
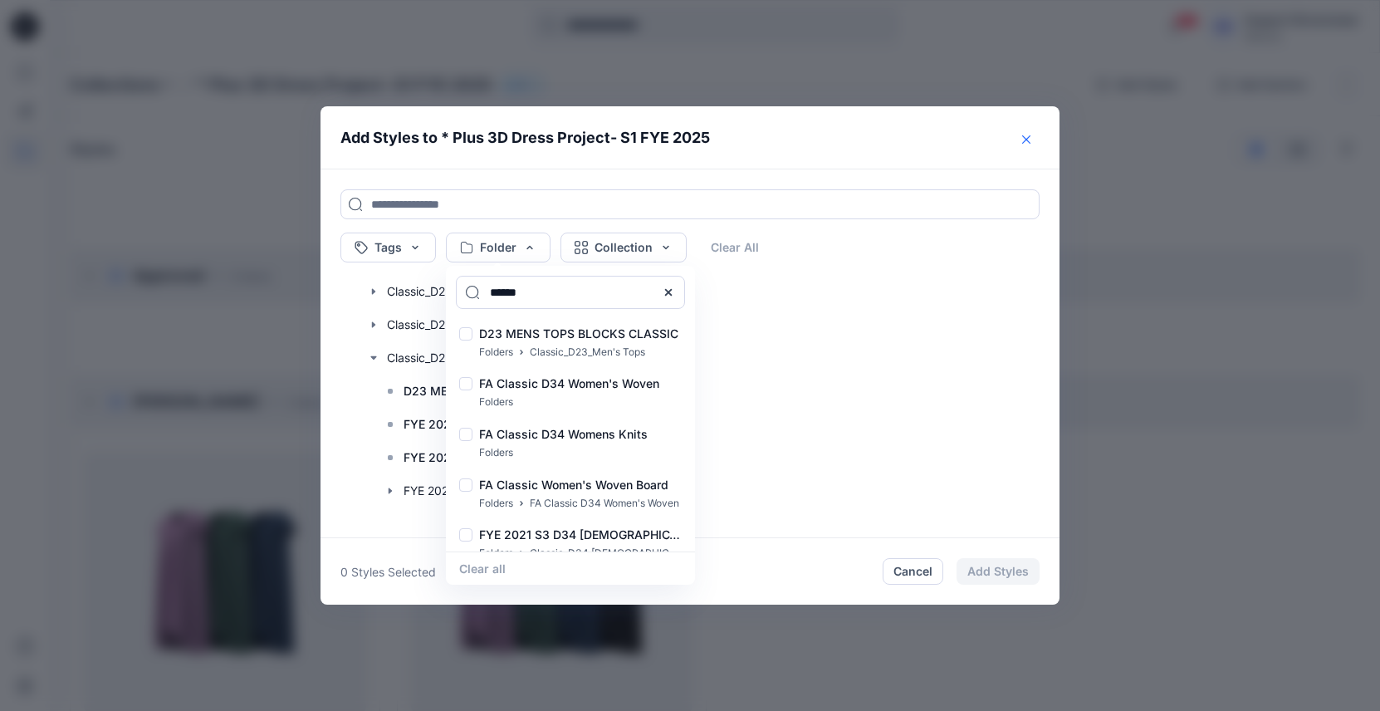
type input "******"
click at [1030, 136] on icon "Close" at bounding box center [1026, 139] width 8 height 8
